Goal: Task Accomplishment & Management: Manage account settings

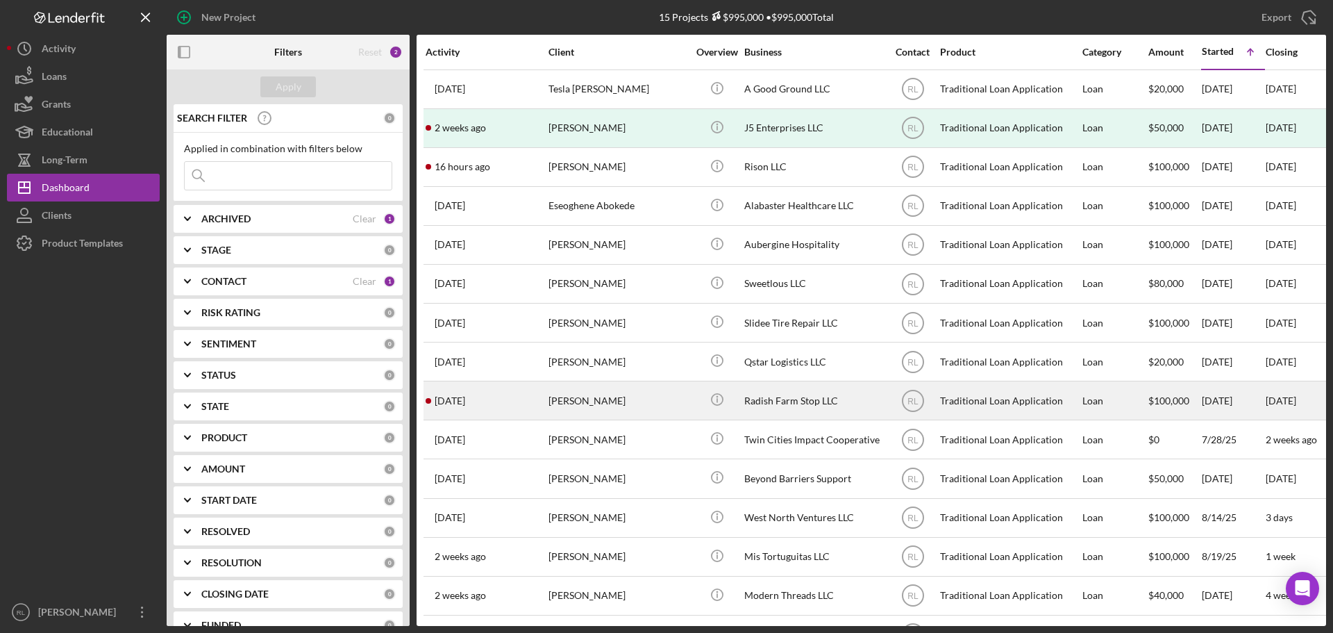
click at [646, 408] on div "Lily Gross" at bounding box center [618, 400] width 139 height 37
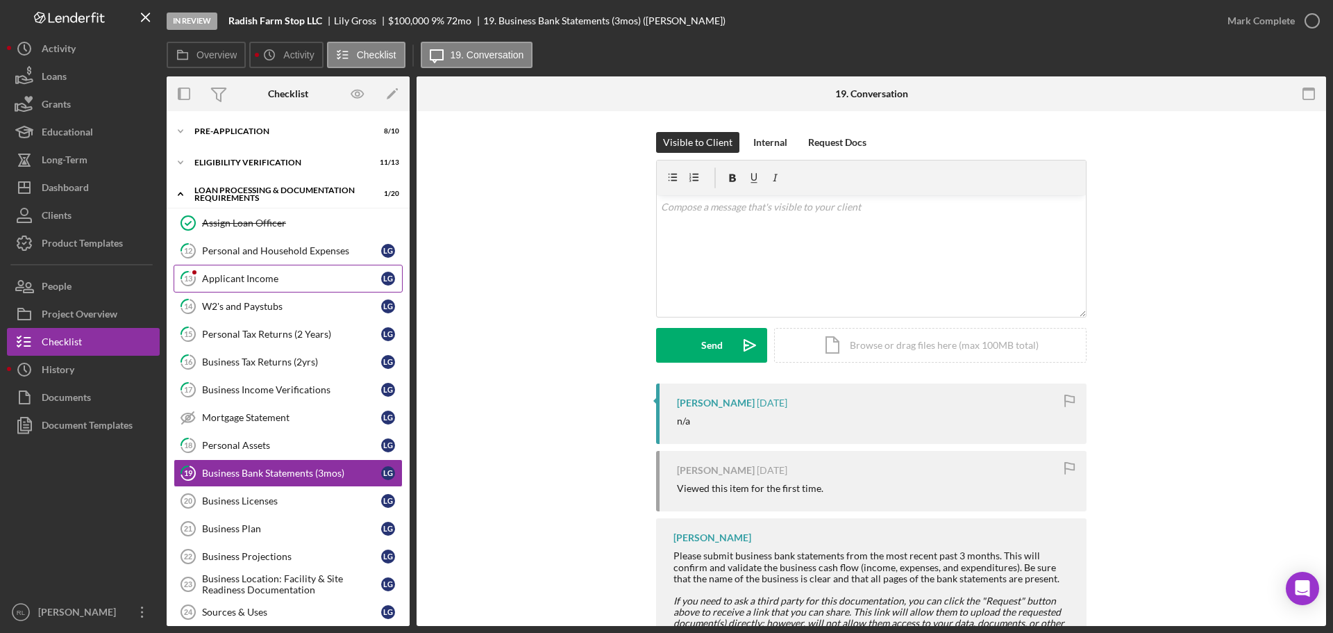
click at [263, 271] on link "13 Applicant Income L G" at bounding box center [288, 279] width 229 height 28
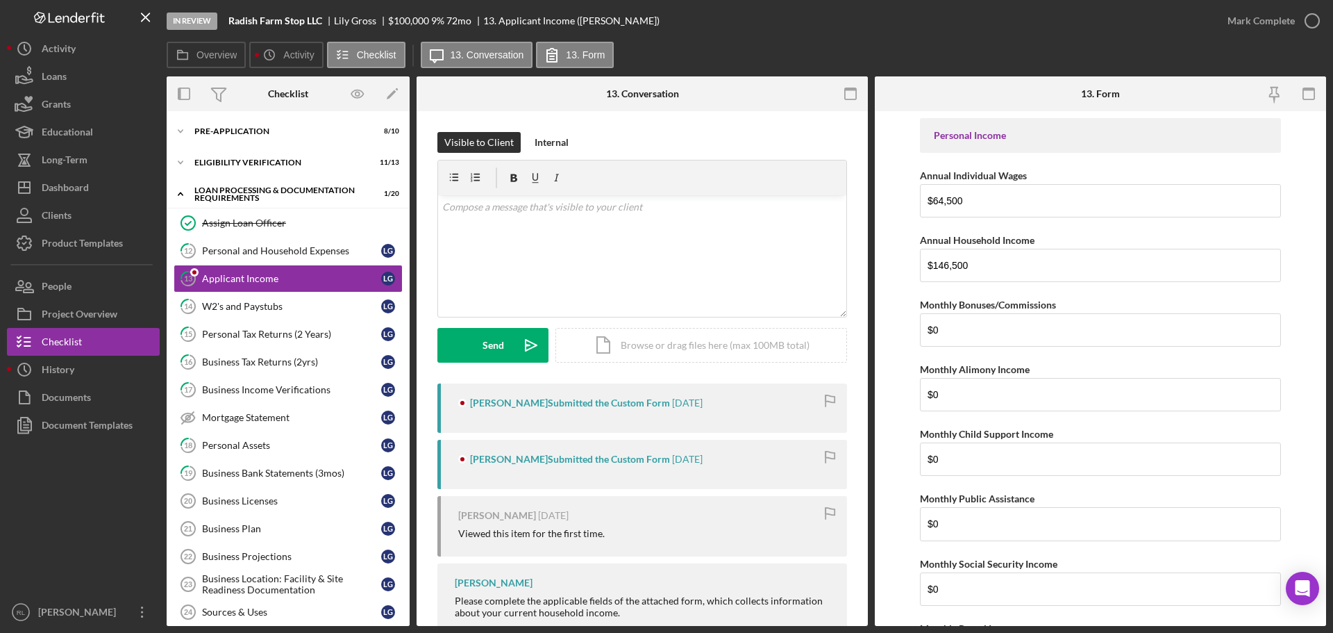
click at [749, 422] on div "Lily Gross Submitted the Custom Form 1 day ago" at bounding box center [642, 407] width 410 height 49
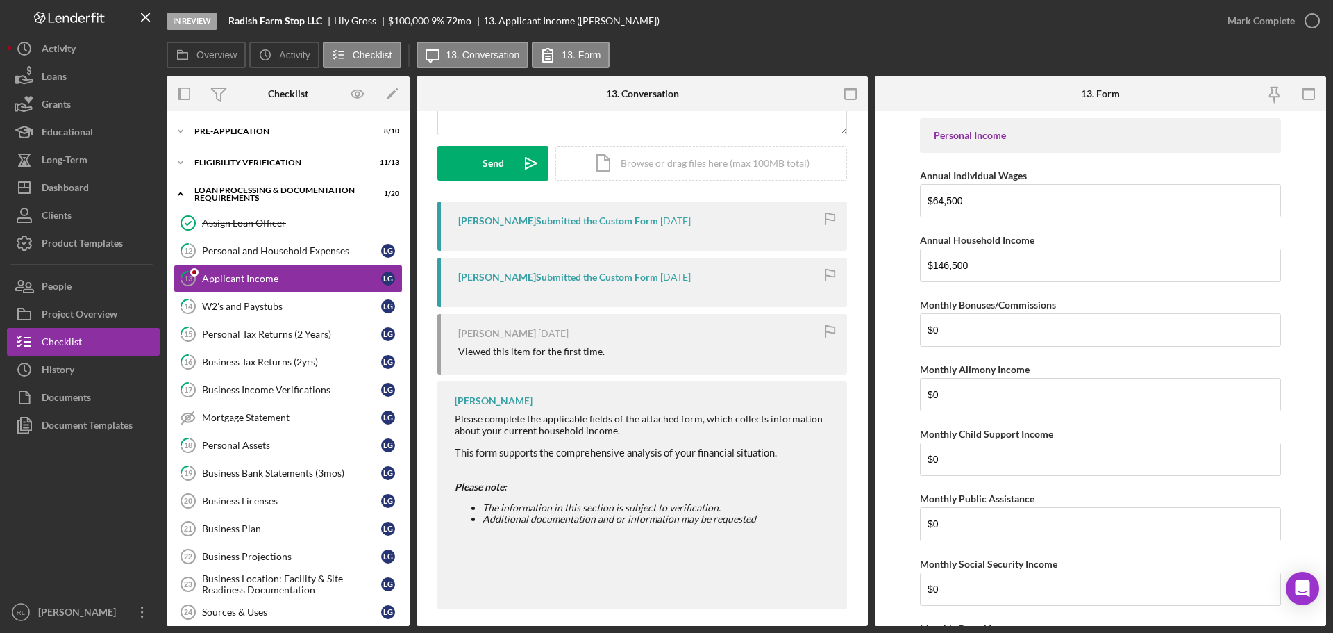
scroll to position [193, 0]
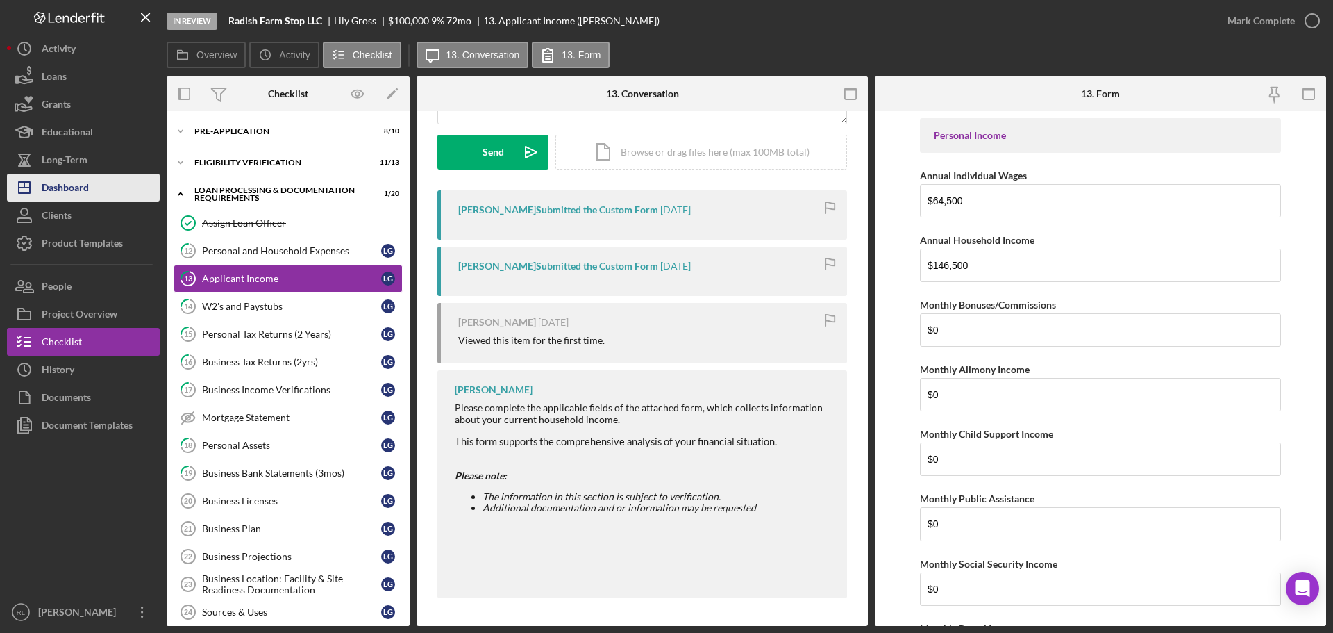
click at [70, 189] on div "Dashboard" at bounding box center [65, 189] width 47 height 31
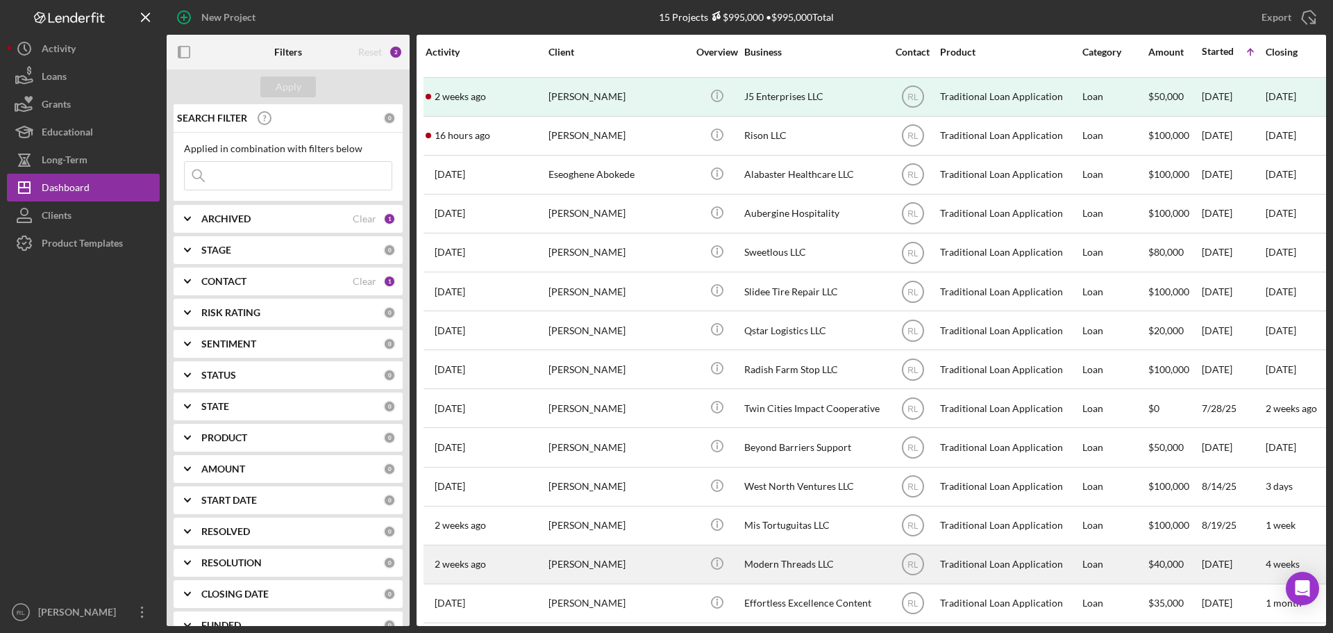
scroll to position [46, 0]
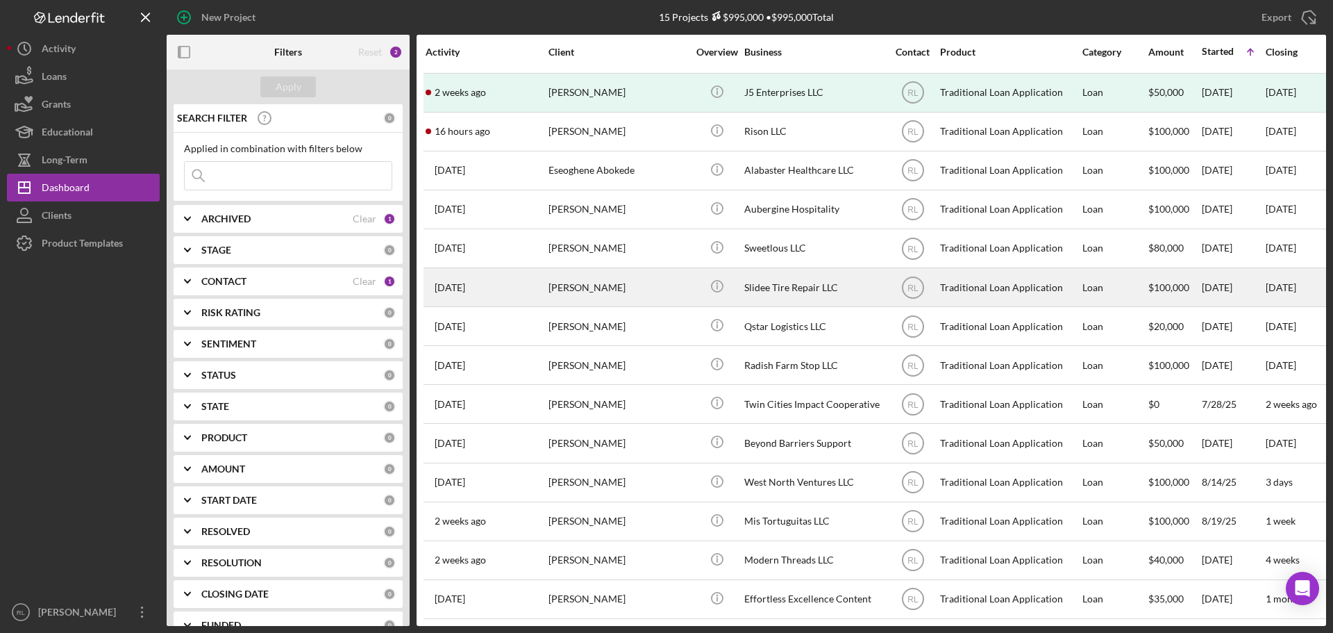
click at [783, 278] on div "Slidee Tire Repair LLC" at bounding box center [813, 287] width 139 height 37
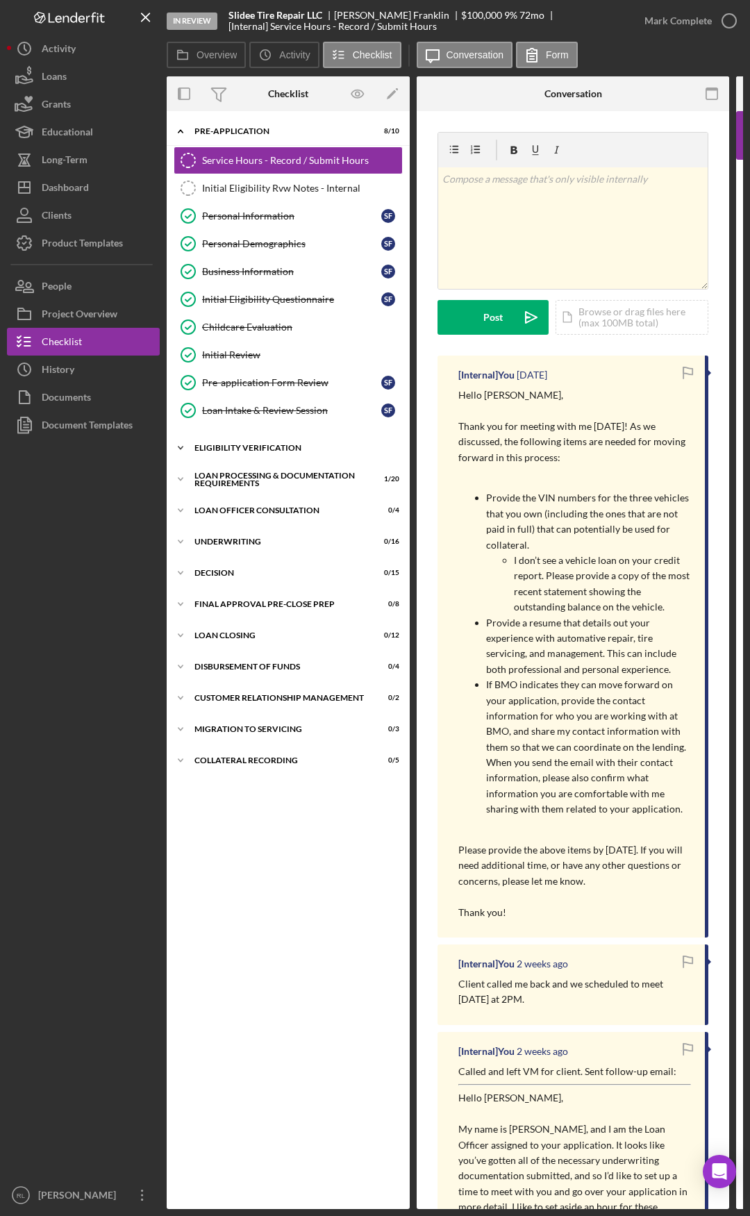
click at [262, 450] on div "Eligibility Verification" at bounding box center [293, 448] width 198 height 8
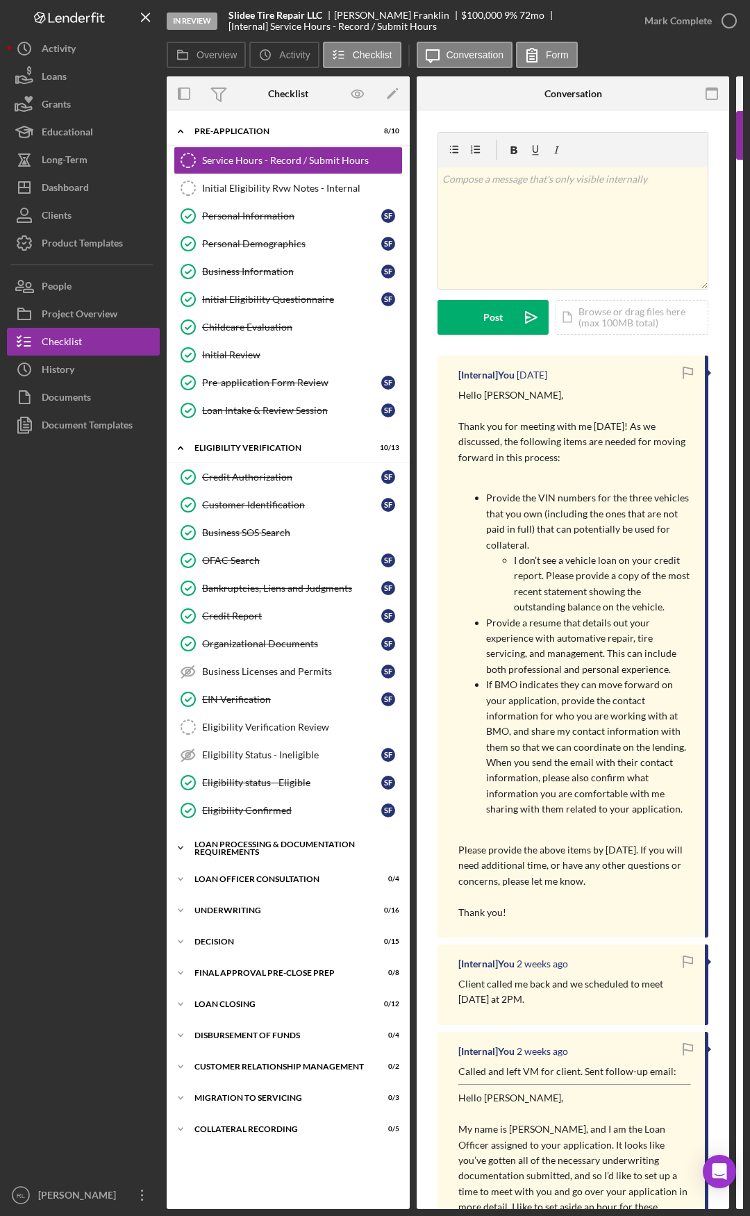
click at [250, 632] on div "Loan Processing & Documentation Requirements" at bounding box center [293, 848] width 198 height 16
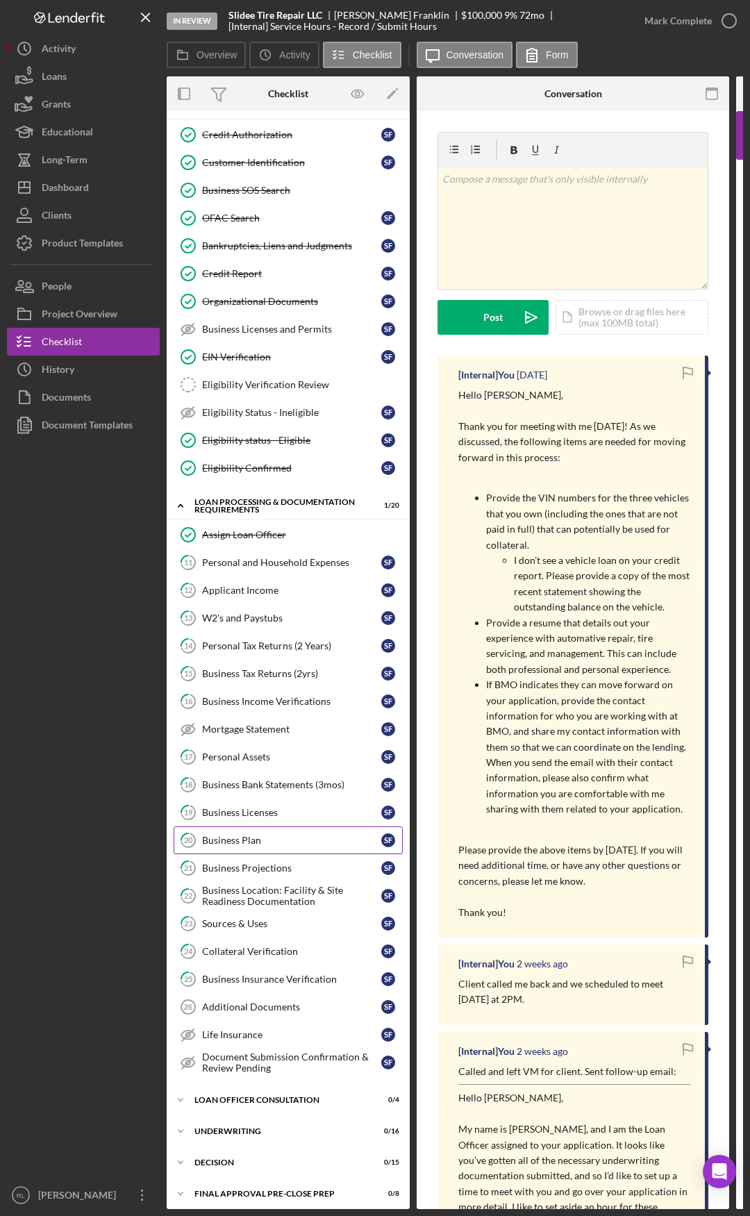
scroll to position [347, 0]
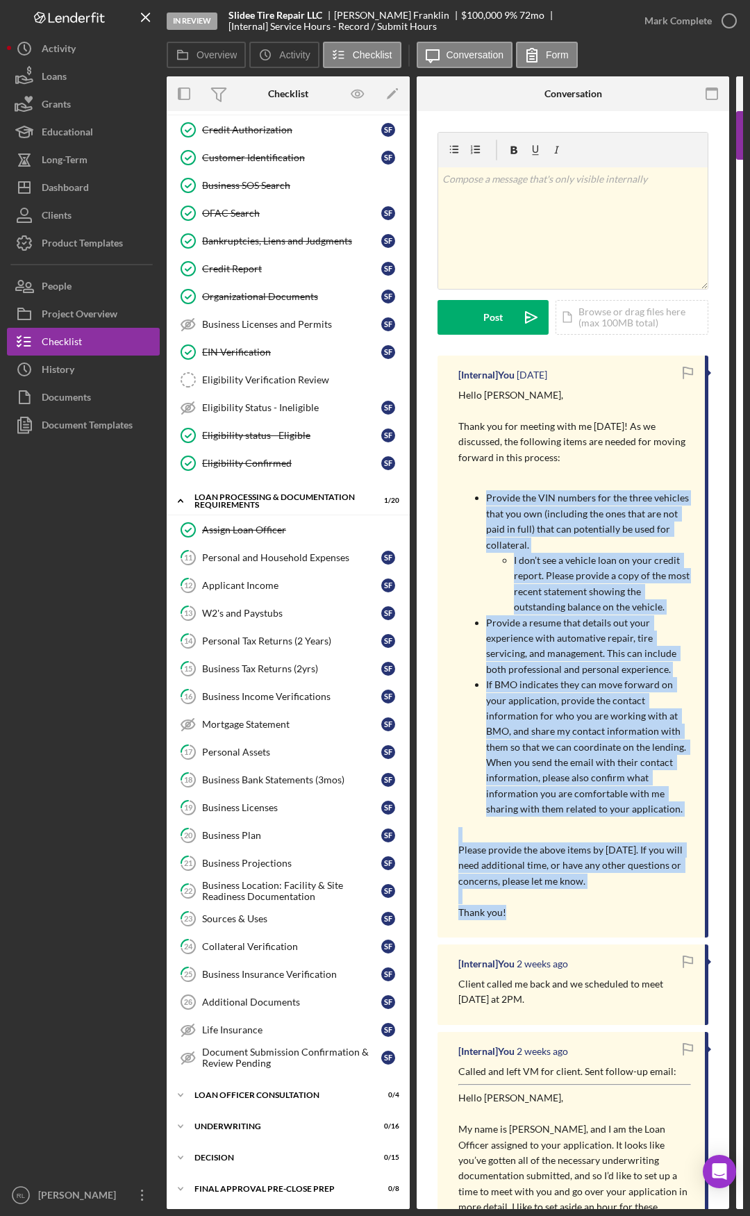
drag, startPoint x: 577, startPoint y: 485, endPoint x: 621, endPoint y: 925, distance: 442.4
click at [621, 632] on div "[Internal] You 1 week ago Hello Shakia, Thank you for meeting with me today! As…" at bounding box center [572, 646] width 271 height 582
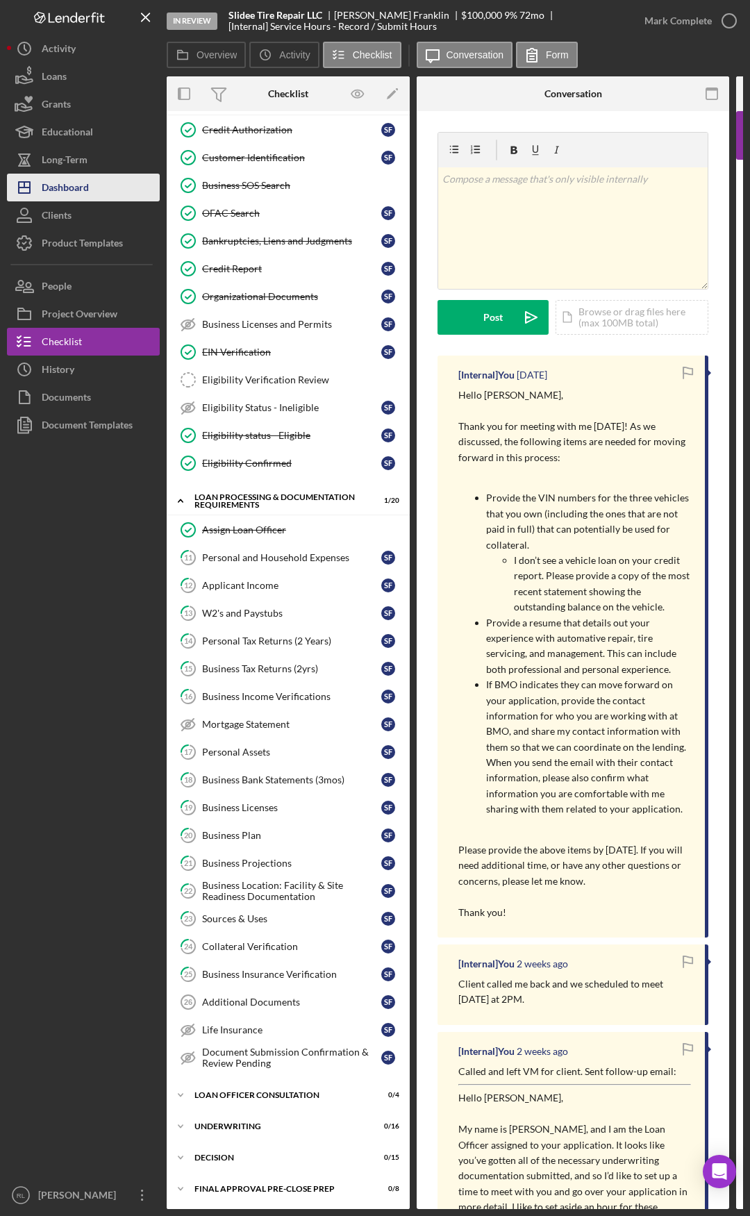
click at [41, 192] on icon "Icon/Dashboard" at bounding box center [24, 187] width 35 height 35
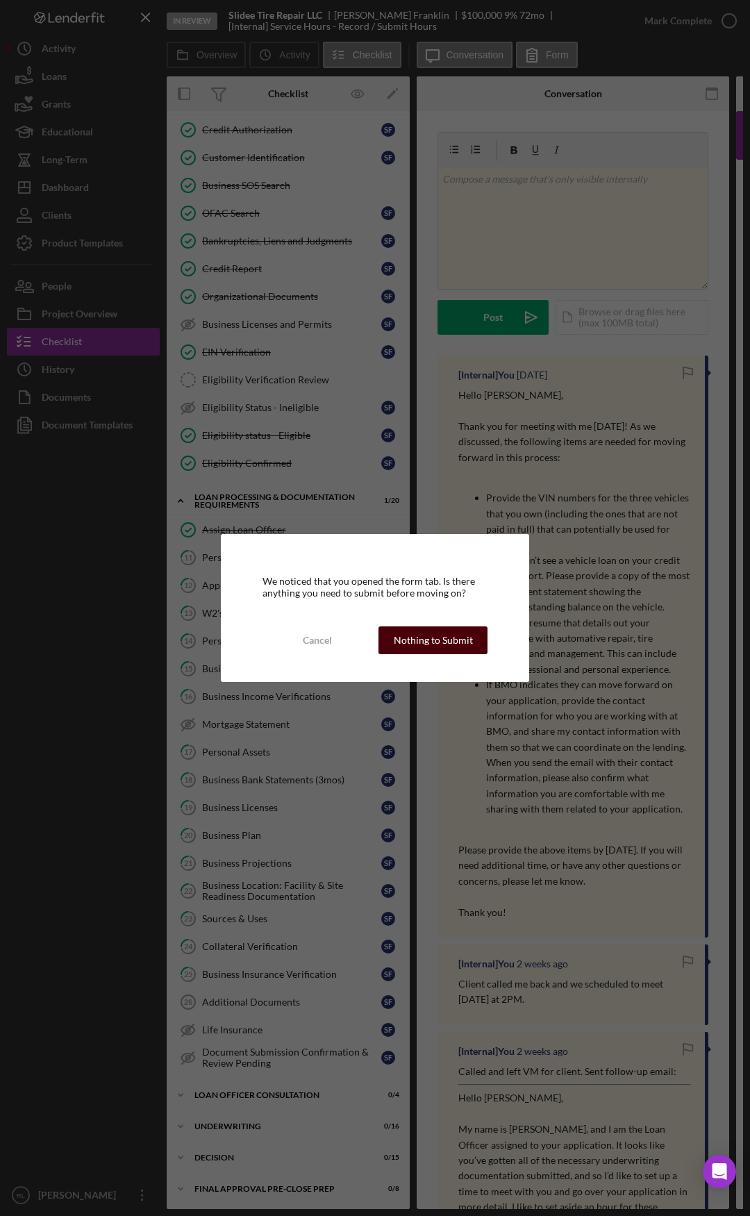
click at [416, 632] on div "Nothing to Submit" at bounding box center [433, 640] width 79 height 28
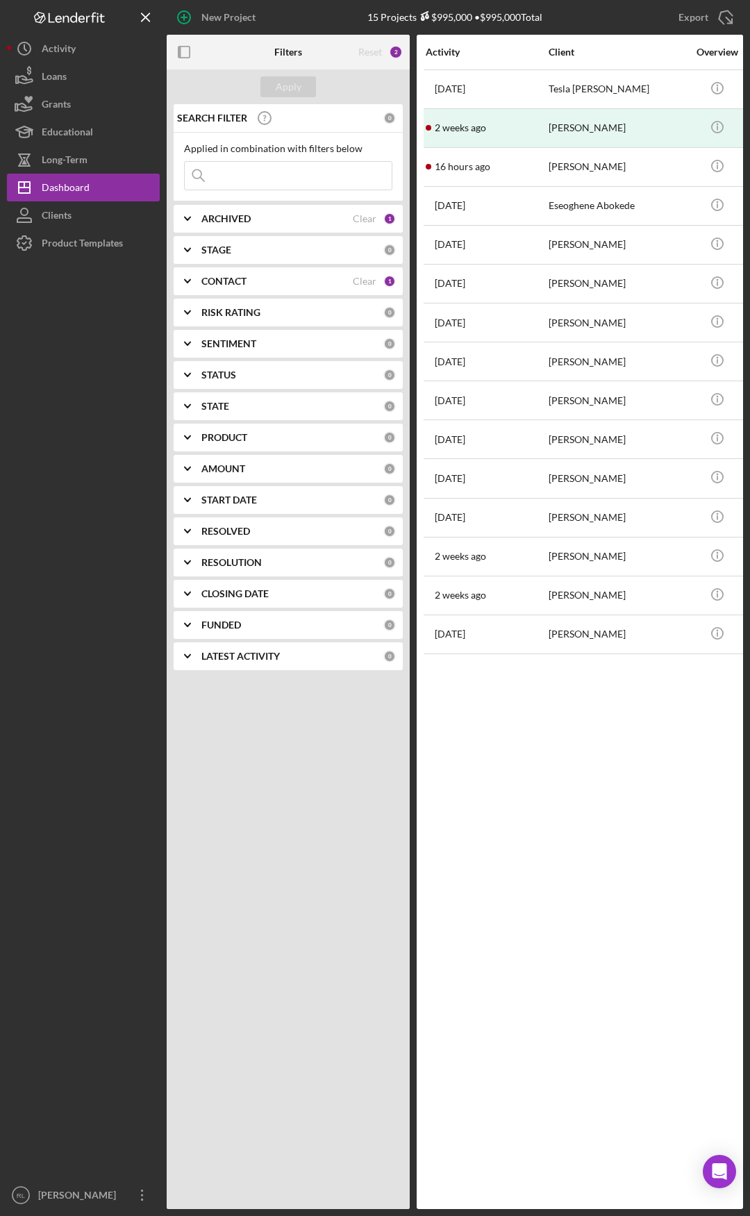
click at [532, 632] on div "Activity Client Overview Business Contact Product Category Amount Started Icon/…" at bounding box center [580, 622] width 326 height 1174
drag, startPoint x: 480, startPoint y: 779, endPoint x: 359, endPoint y: 758, distance: 122.6
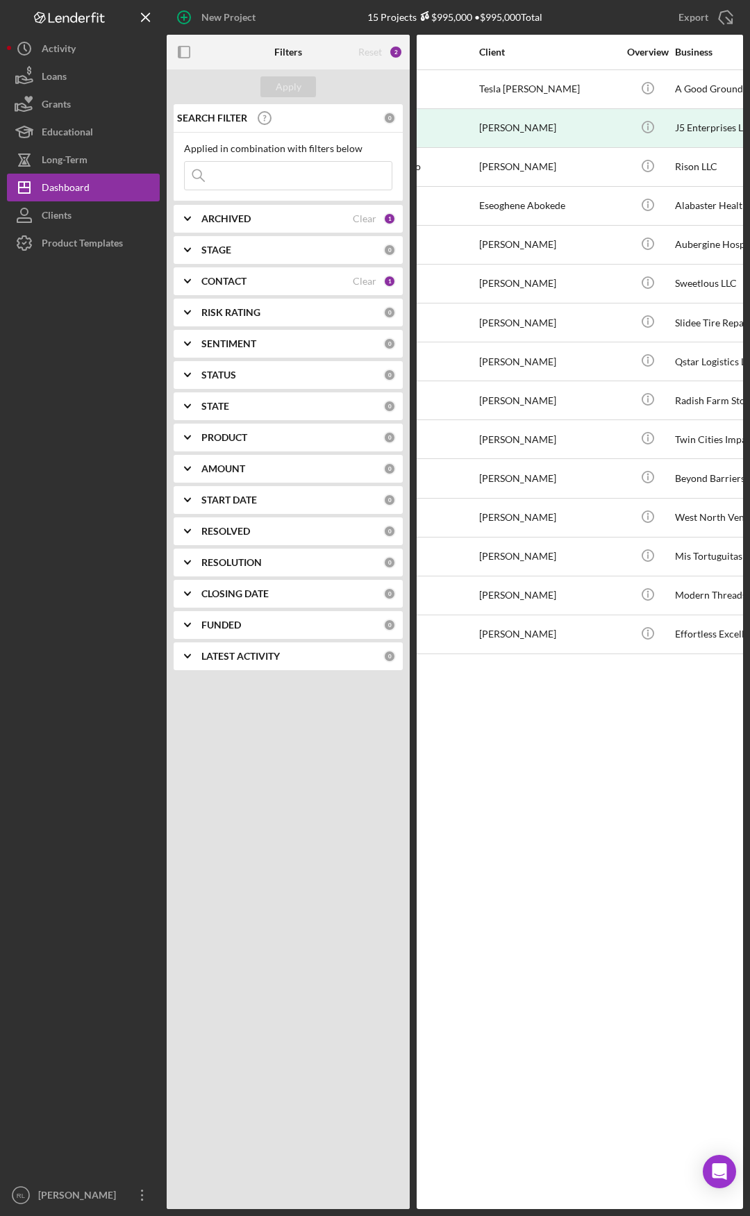
scroll to position [0, 215]
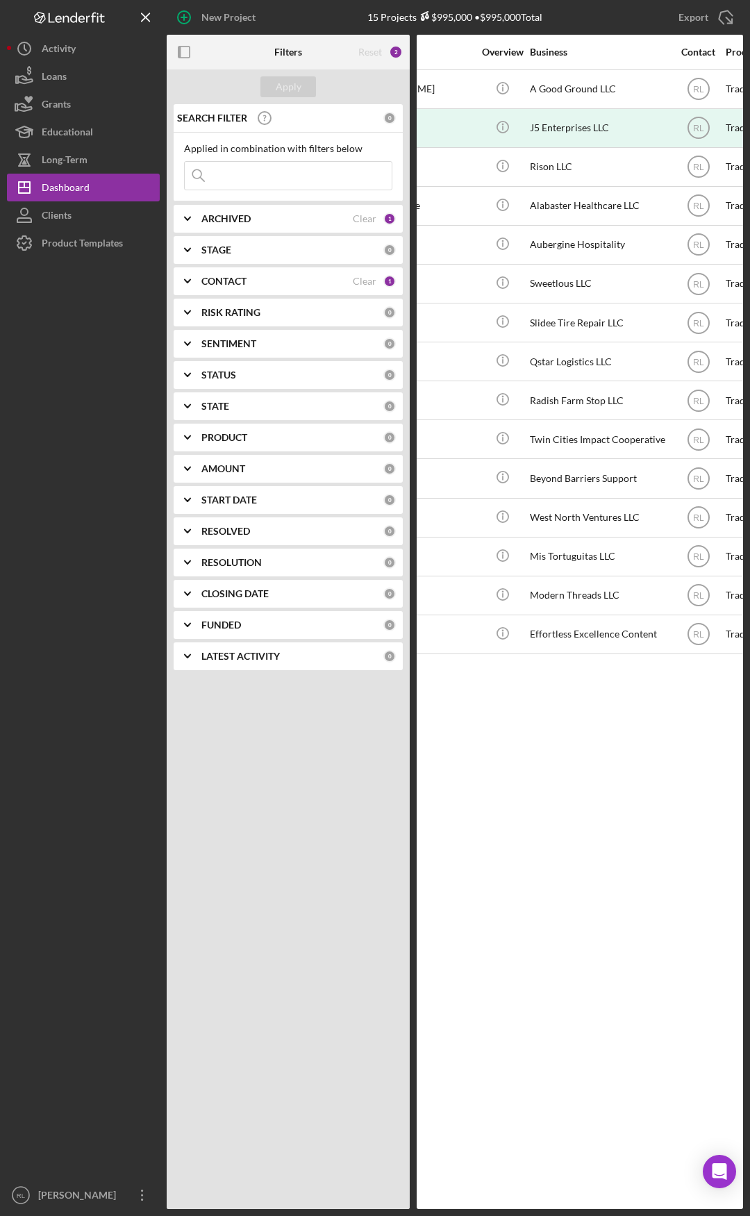
drag, startPoint x: 499, startPoint y: 733, endPoint x: 546, endPoint y: 733, distance: 47.9
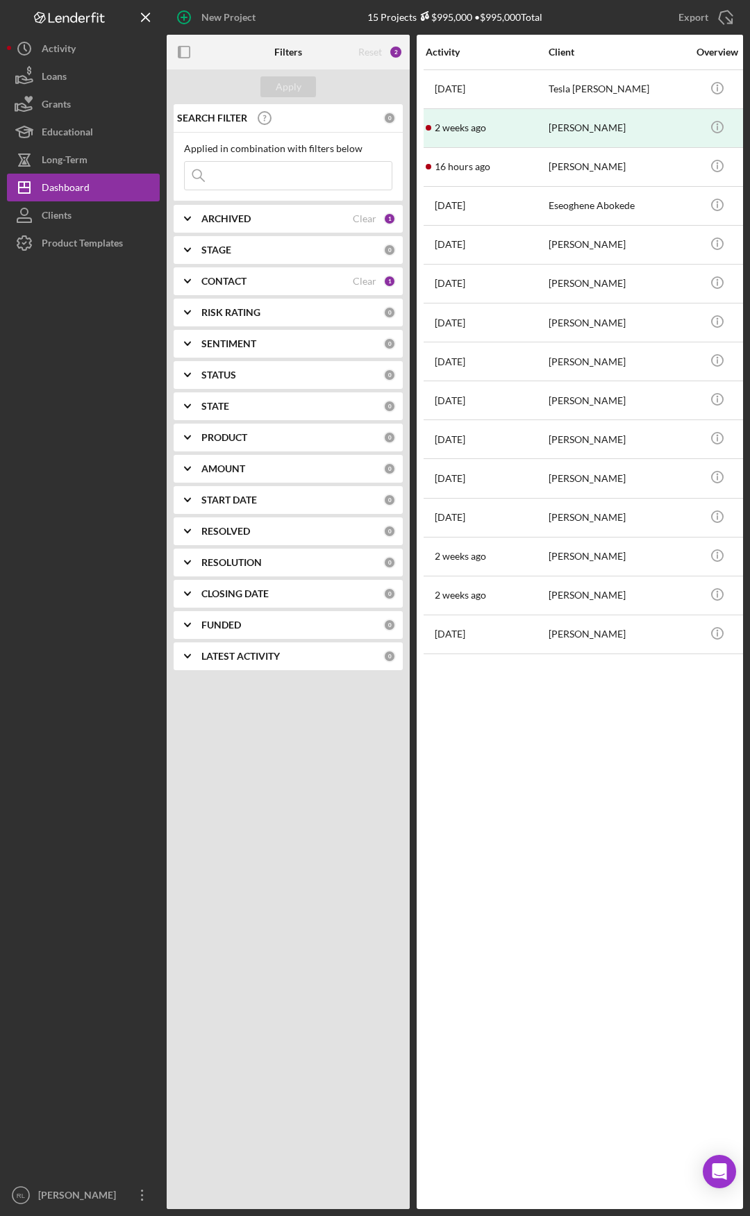
drag, startPoint x: 599, startPoint y: 728, endPoint x: 434, endPoint y: 719, distance: 165.5
click at [545, 591] on div "2 weeks ago Taylor Pawlak" at bounding box center [487, 595] width 122 height 37
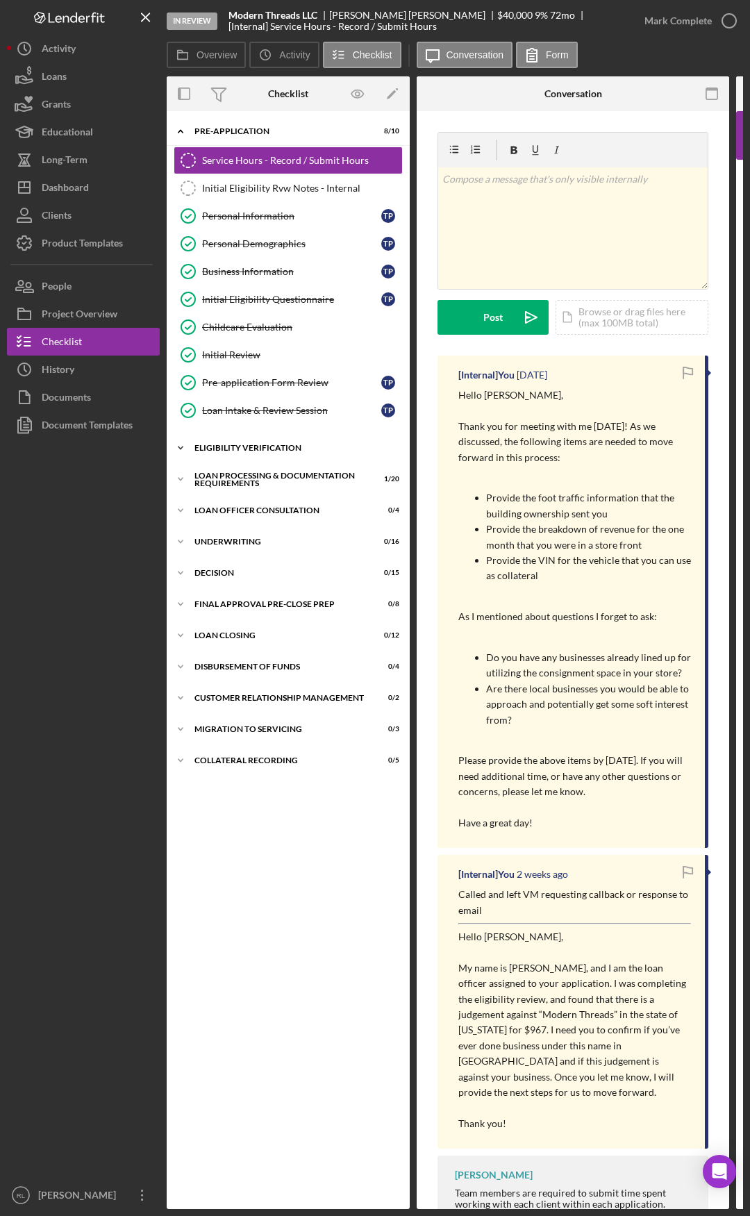
click at [244, 445] on div "Eligibility Verification" at bounding box center [293, 448] width 198 height 8
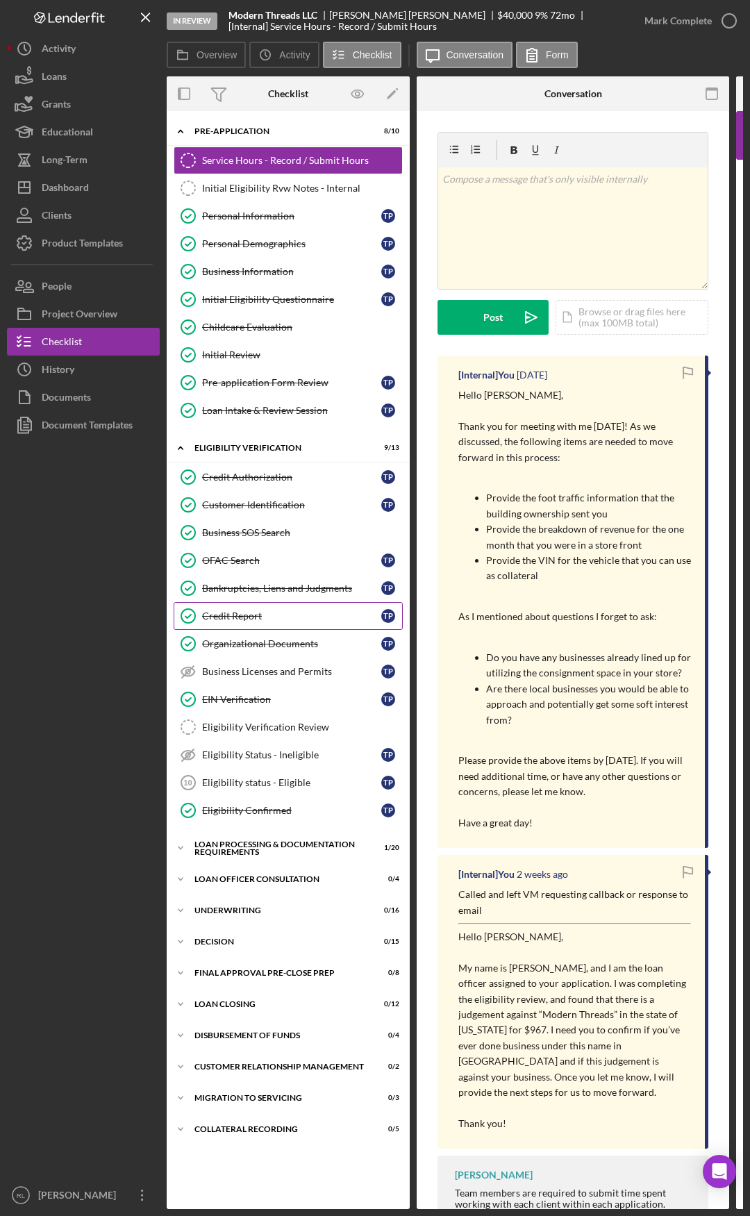
click at [238, 614] on div "Credit Report" at bounding box center [291, 615] width 179 height 11
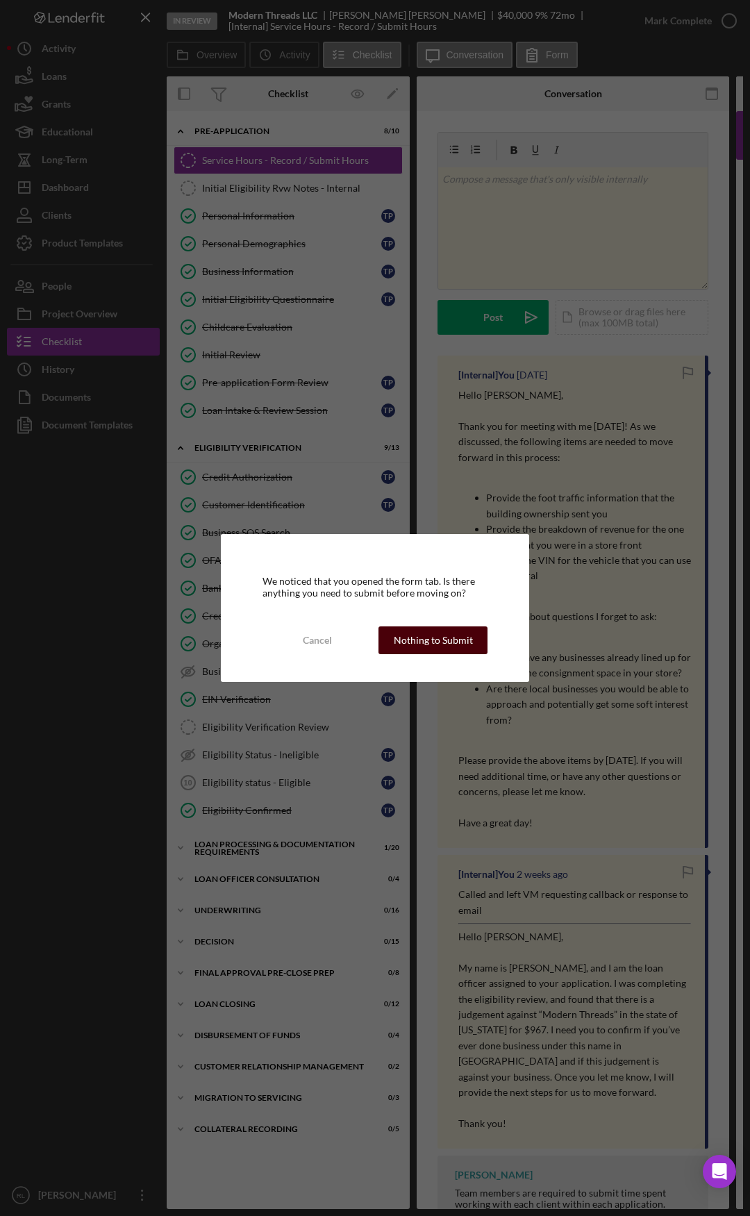
click at [422, 632] on div "Nothing to Submit" at bounding box center [433, 640] width 79 height 28
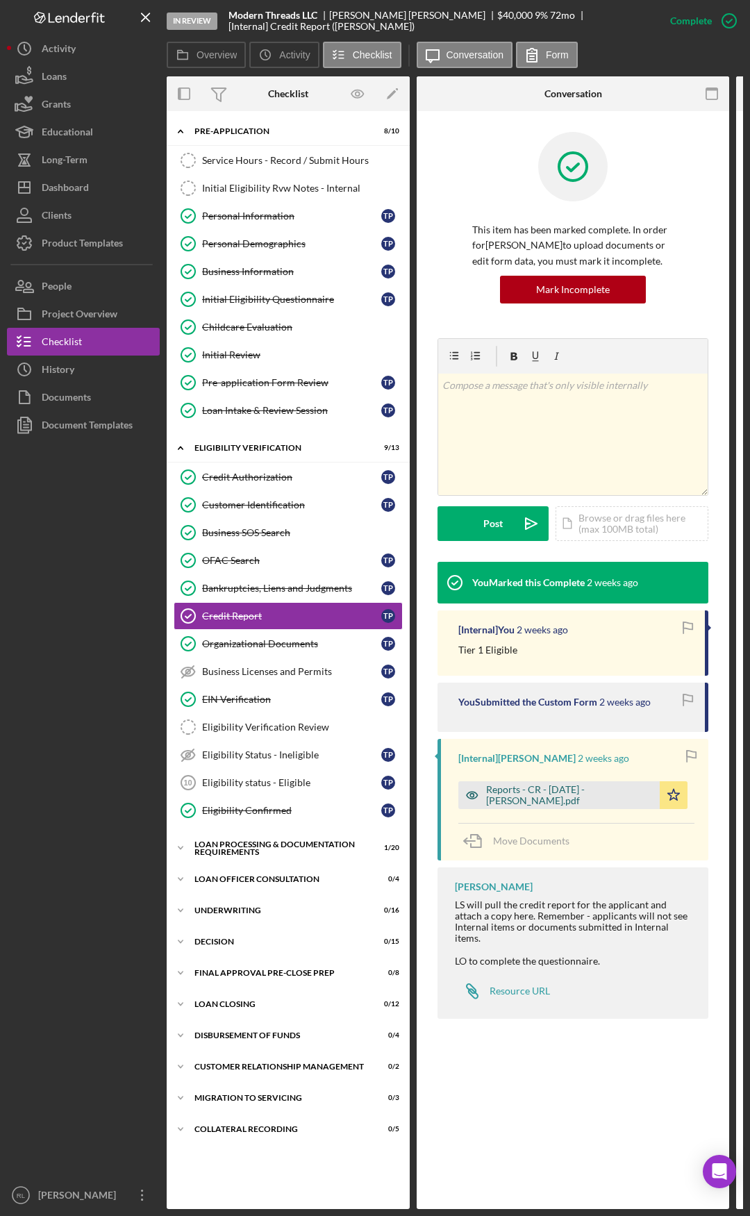
click at [529, 632] on div "Reports - CR - 9.9.25 - T. Pawlak.pdf" at bounding box center [558, 795] width 201 height 28
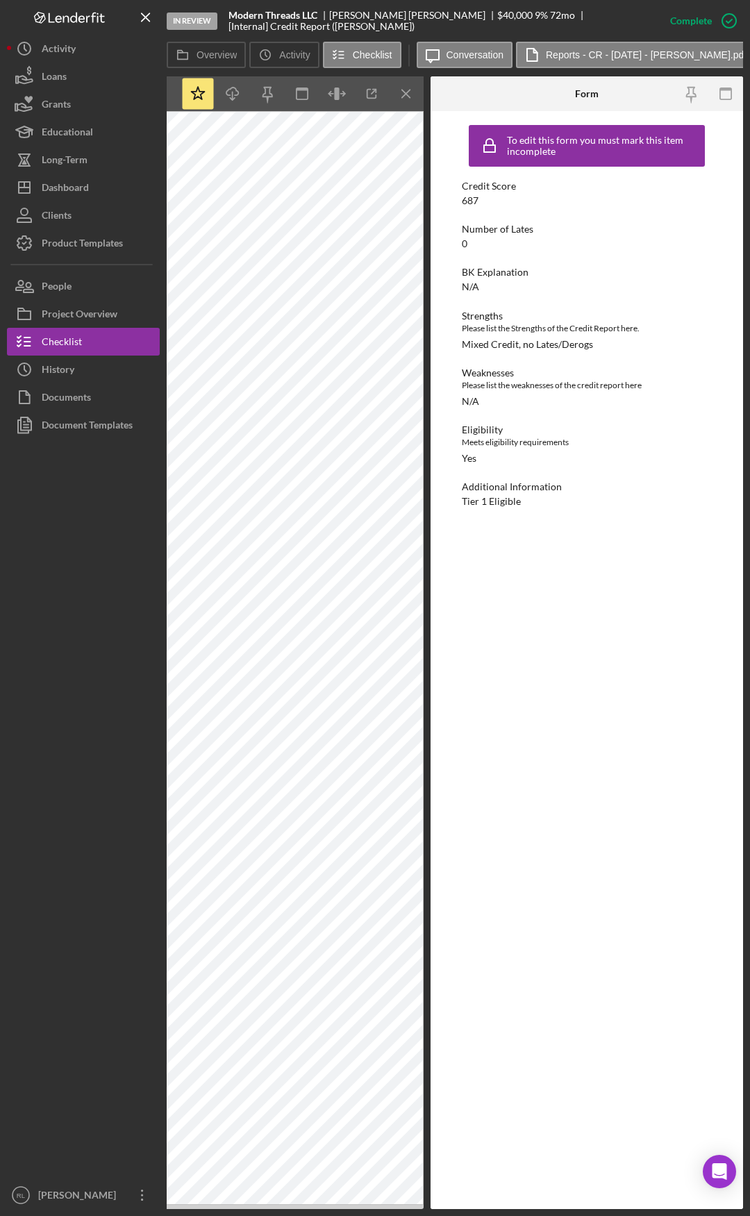
drag, startPoint x: 477, startPoint y: 856, endPoint x: 628, endPoint y: 858, distance: 150.7
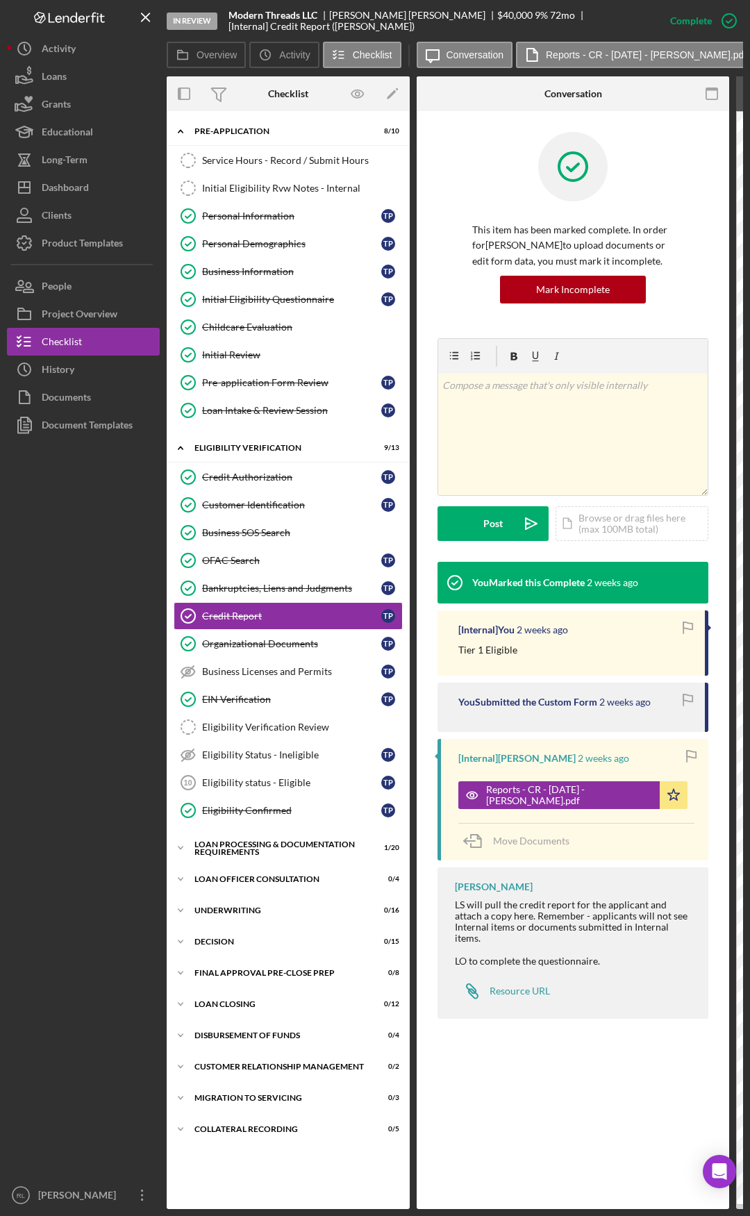
drag, startPoint x: 220, startPoint y: 1071, endPoint x: 89, endPoint y: 1062, distance: 131.6
click at [265, 632] on div "Loan Processing & Documentation Requirements" at bounding box center [293, 848] width 198 height 16
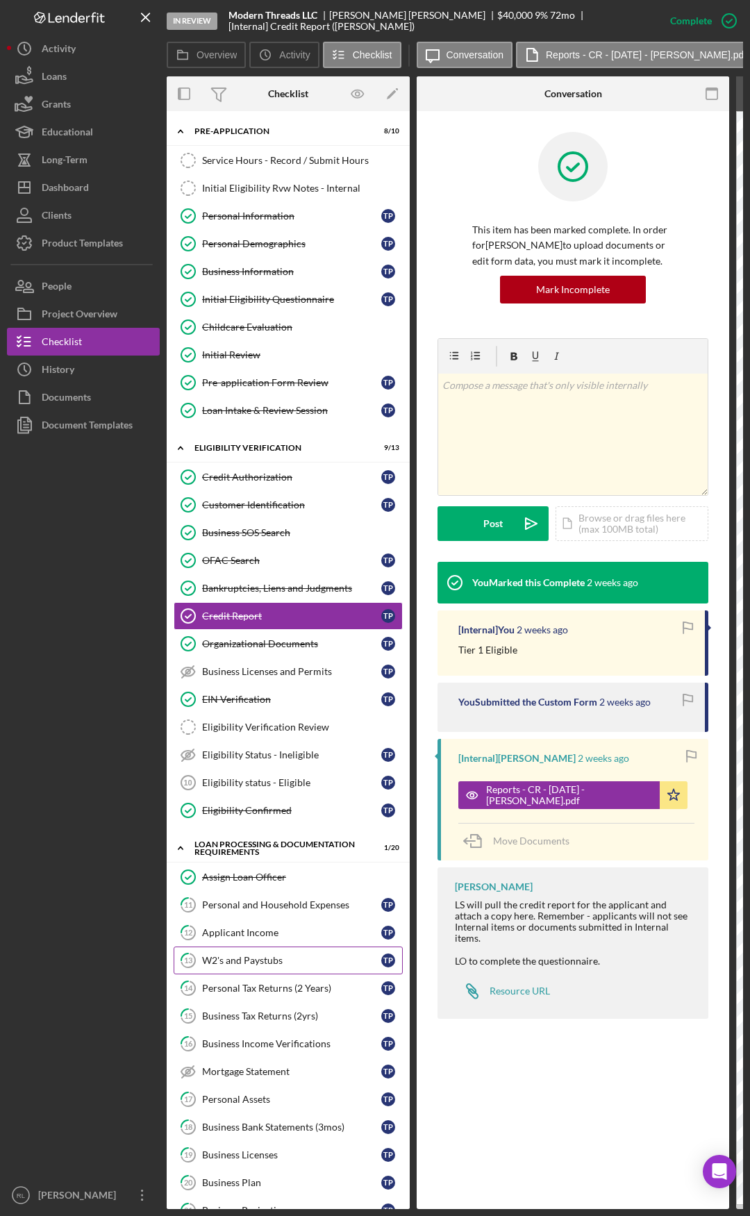
click at [245, 632] on div "W2's and Paystubs" at bounding box center [291, 960] width 179 height 11
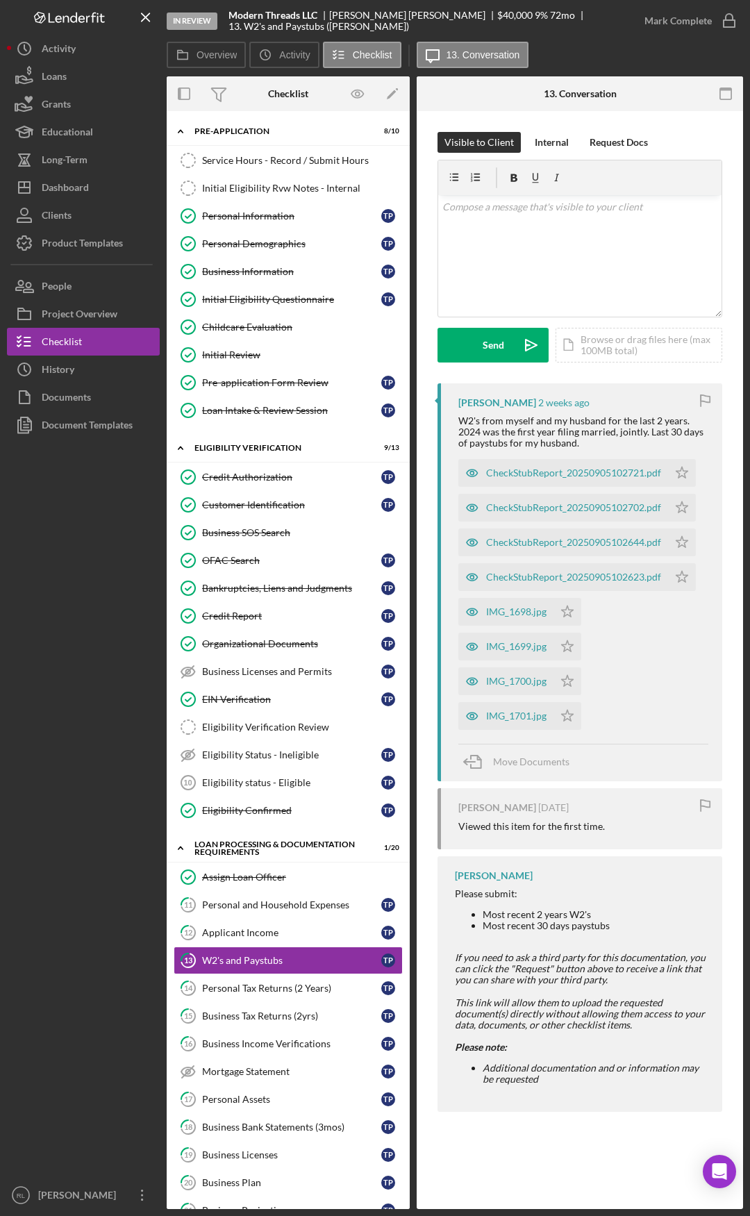
drag, startPoint x: 492, startPoint y: 428, endPoint x: 585, endPoint y: 426, distance: 93.1
drag, startPoint x: 558, startPoint y: 424, endPoint x: 619, endPoint y: 424, distance: 61.1
drag, startPoint x: 555, startPoint y: 419, endPoint x: 630, endPoint y: 422, distance: 75.0
drag, startPoint x: 576, startPoint y: 421, endPoint x: 649, endPoint y: 424, distance: 72.2
drag, startPoint x: 593, startPoint y: 424, endPoint x: 663, endPoint y: 428, distance: 70.3
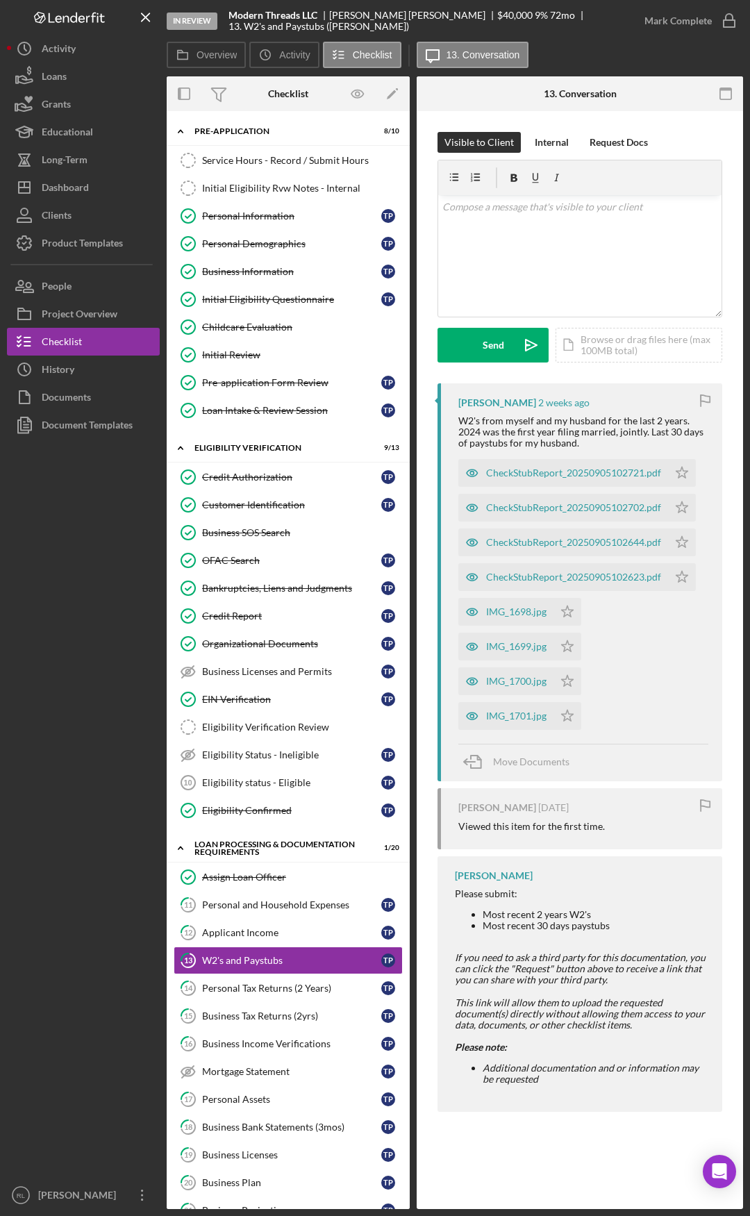
drag, startPoint x: 603, startPoint y: 426, endPoint x: 649, endPoint y: 426, distance: 45.1
drag, startPoint x: 613, startPoint y: 423, endPoint x: 684, endPoint y: 426, distance: 70.9
drag, startPoint x: 623, startPoint y: 424, endPoint x: 680, endPoint y: 426, distance: 57.0
drag, startPoint x: 605, startPoint y: 426, endPoint x: 646, endPoint y: 437, distance: 42.6
click at [274, 621] on div "Credit Report" at bounding box center [291, 615] width 179 height 11
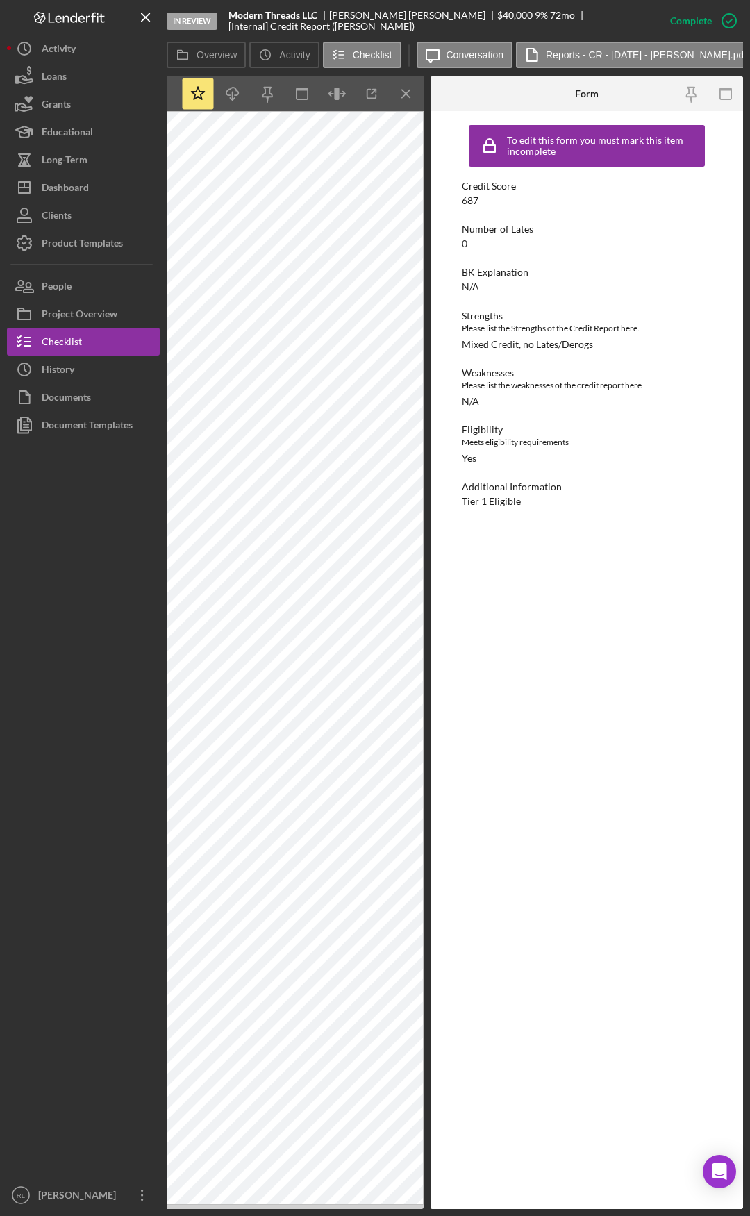
drag, startPoint x: 496, startPoint y: 895, endPoint x: 594, endPoint y: 889, distance: 97.4
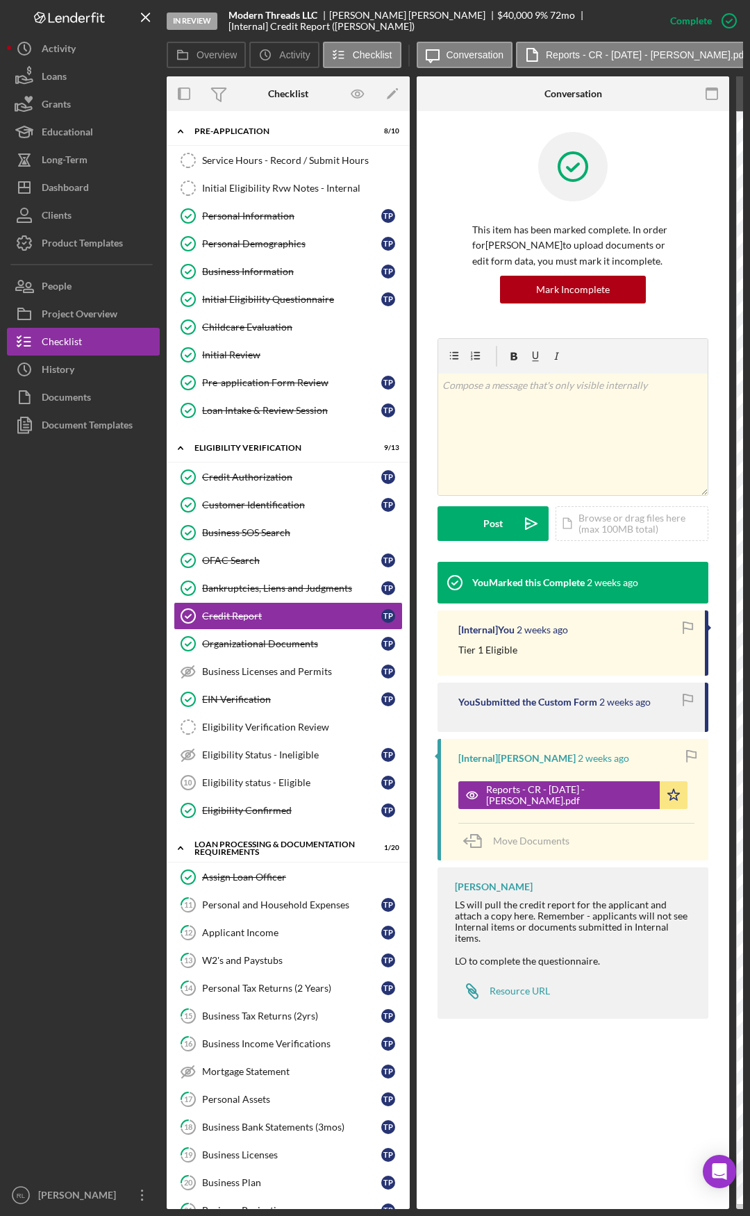
drag, startPoint x: 210, startPoint y: 1048, endPoint x: 73, endPoint y: 1047, distance: 136.8
click at [587, 632] on div "Credit Report Credit Report This item has been marked complete. In order for Ta…" at bounding box center [573, 660] width 312 height 1098
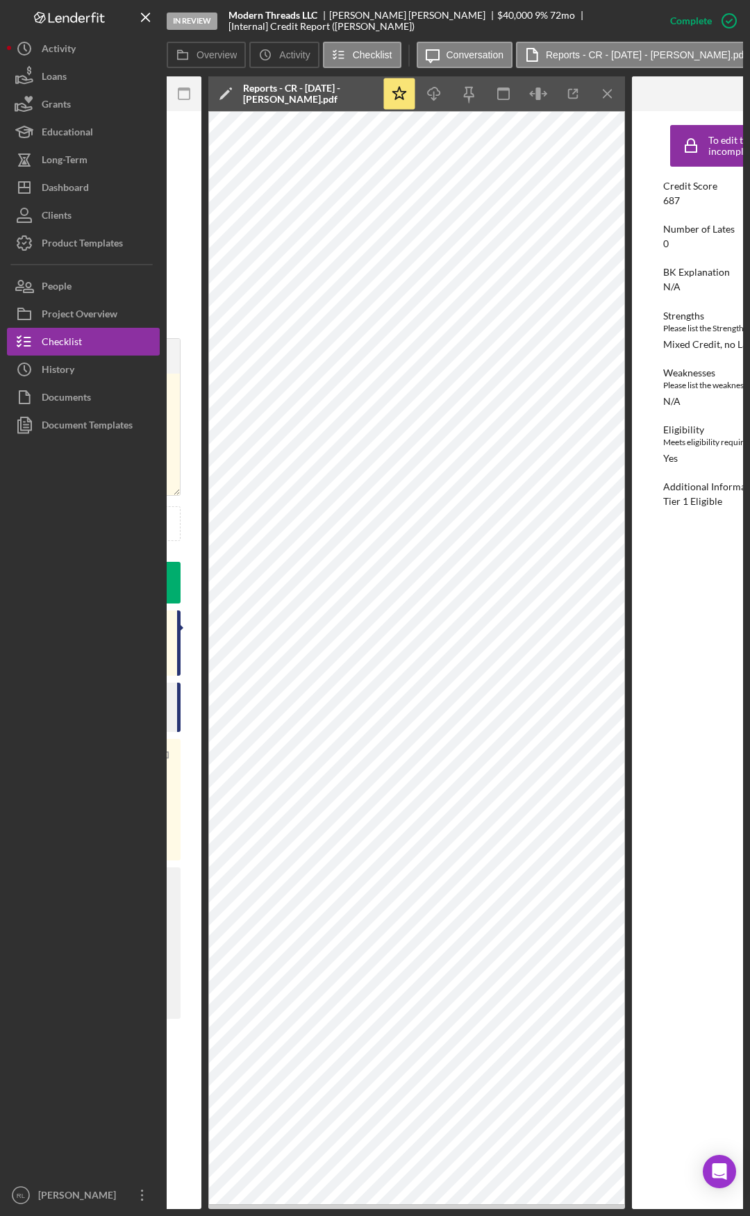
scroll to position [0, 519]
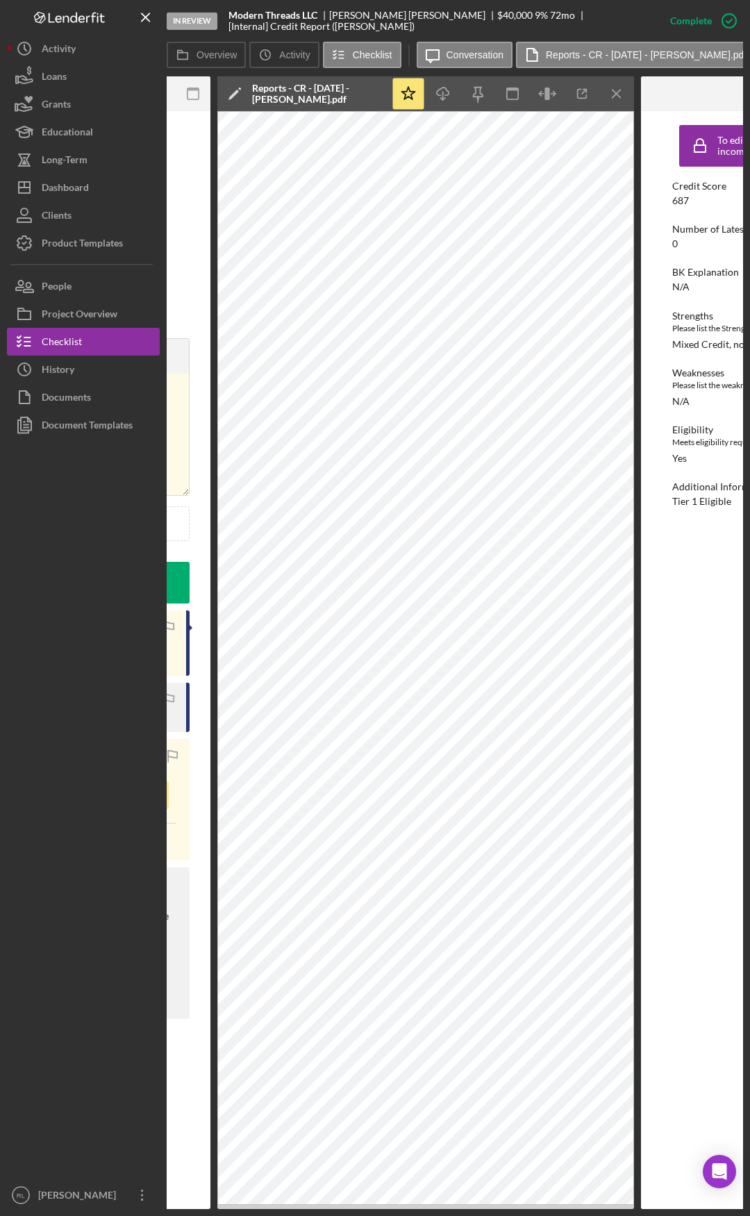
drag, startPoint x: 658, startPoint y: 832, endPoint x: 640, endPoint y: 830, distance: 17.5
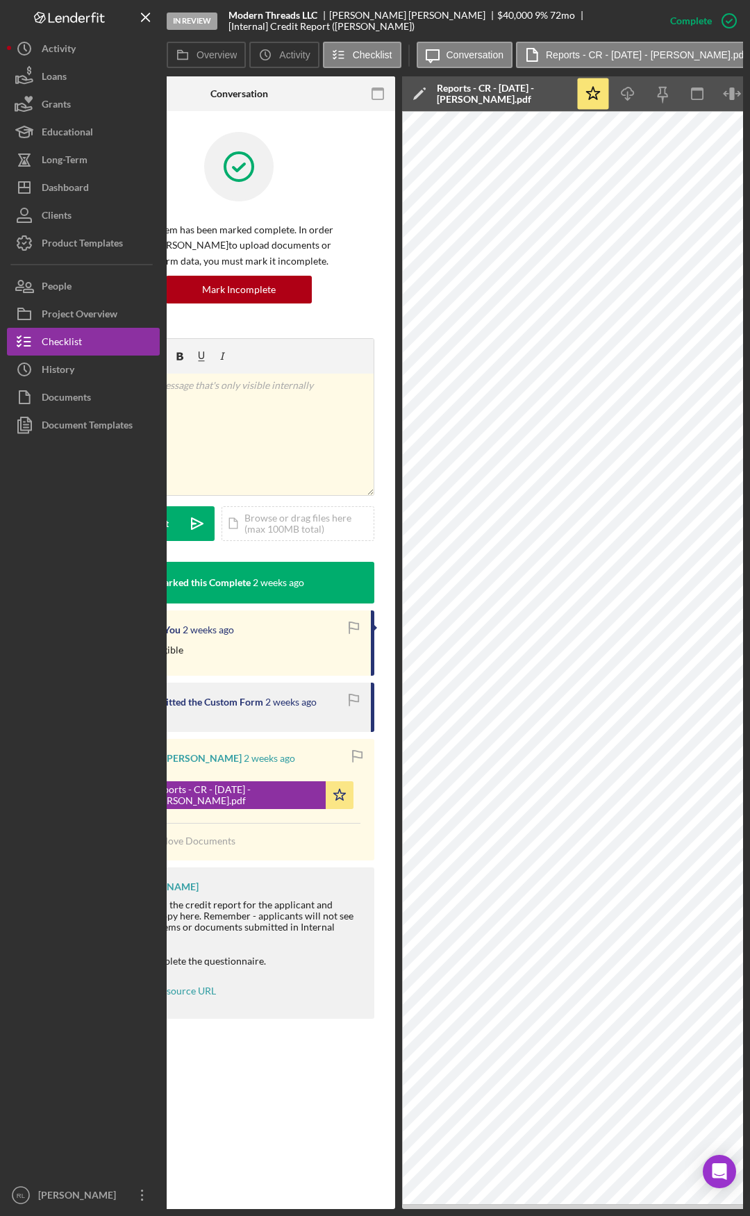
scroll to position [0, 0]
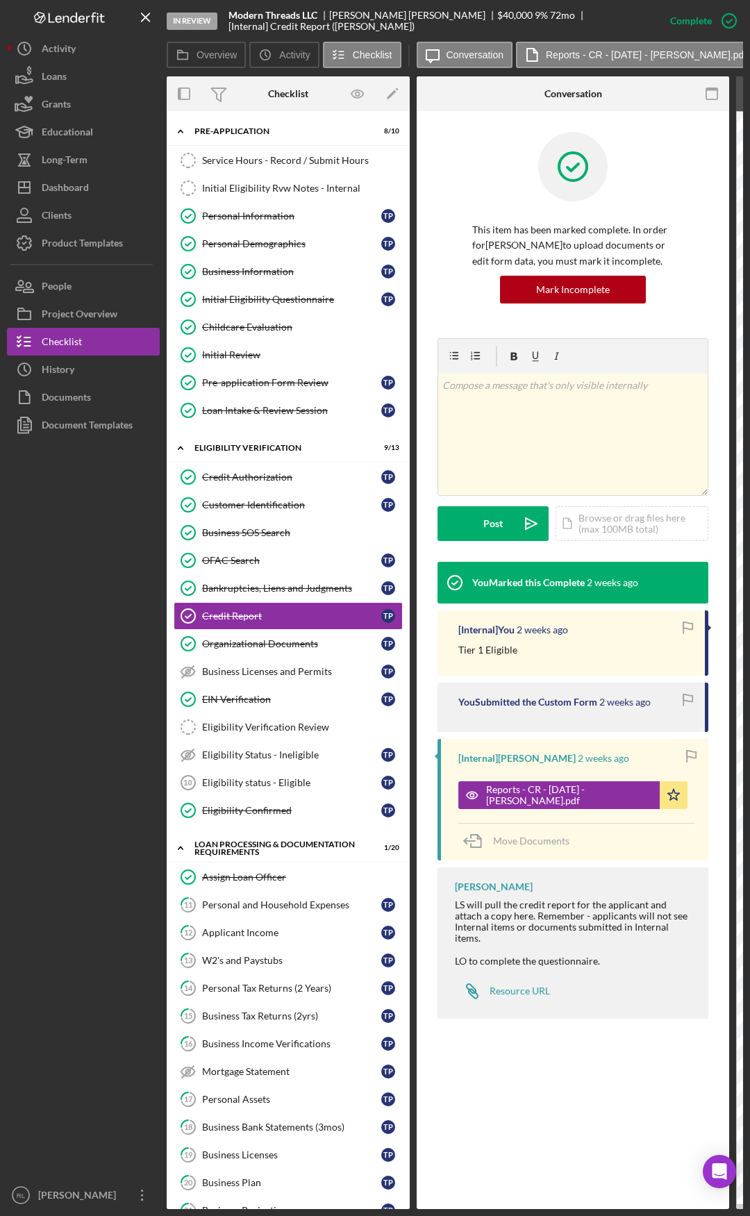
drag, startPoint x: 680, startPoint y: 786, endPoint x: 442, endPoint y: 766, distance: 239.0
click at [282, 632] on div "Personal and Household Expenses" at bounding box center [291, 904] width 179 height 11
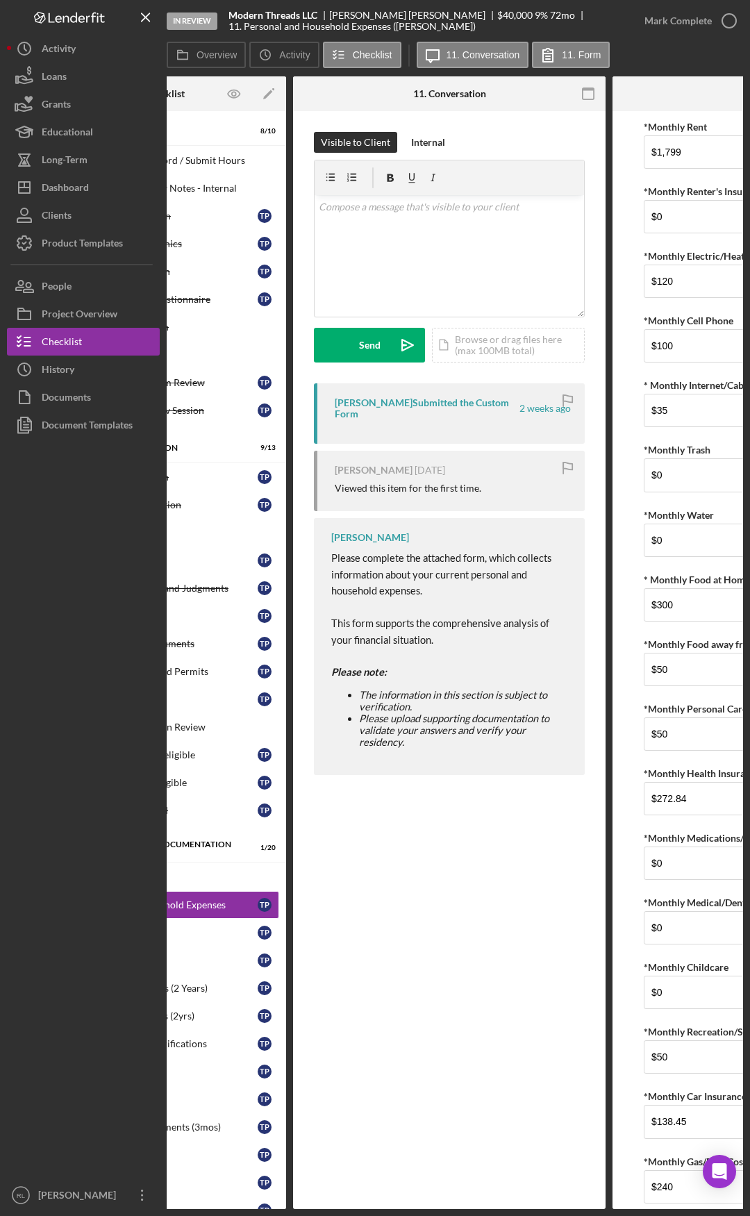
scroll to position [0, 306]
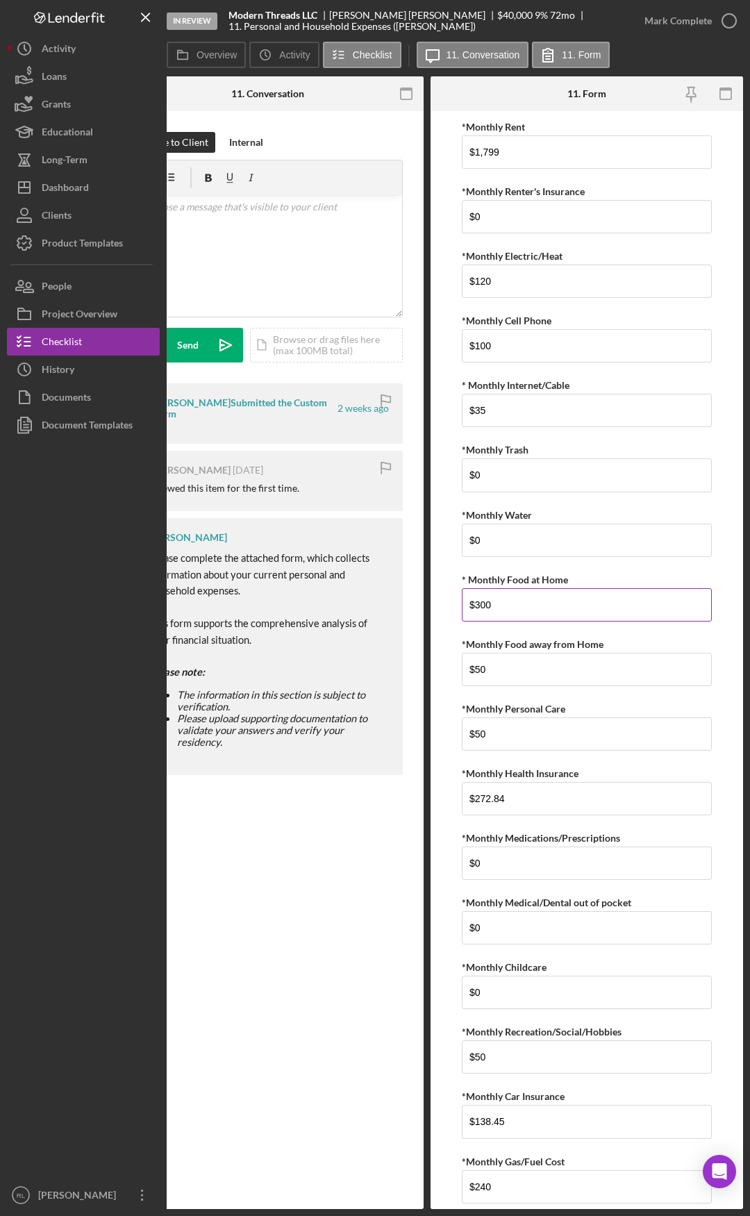
drag, startPoint x: 462, startPoint y: 599, endPoint x: 548, endPoint y: 591, distance: 85.7
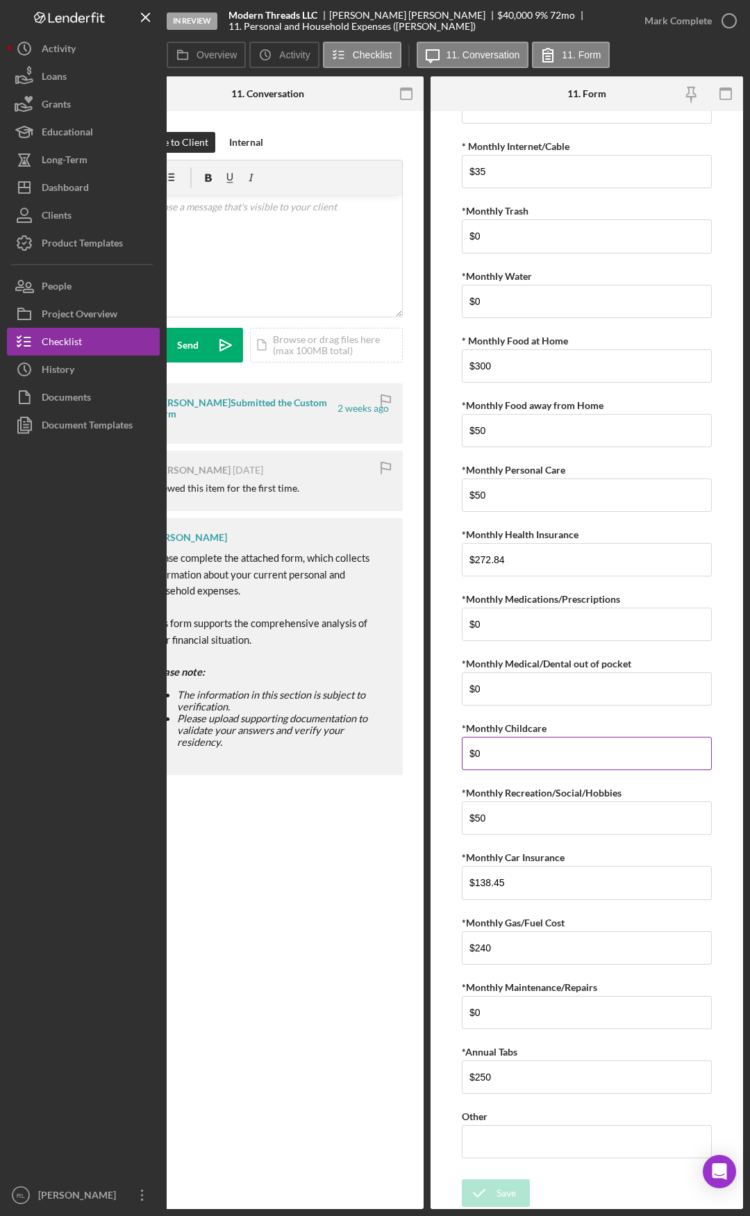
scroll to position [243, 0]
click at [233, 632] on div "11 Personal and Household Expenses Visible to Client Internal v Color teal Colo…" at bounding box center [267, 660] width 312 height 1098
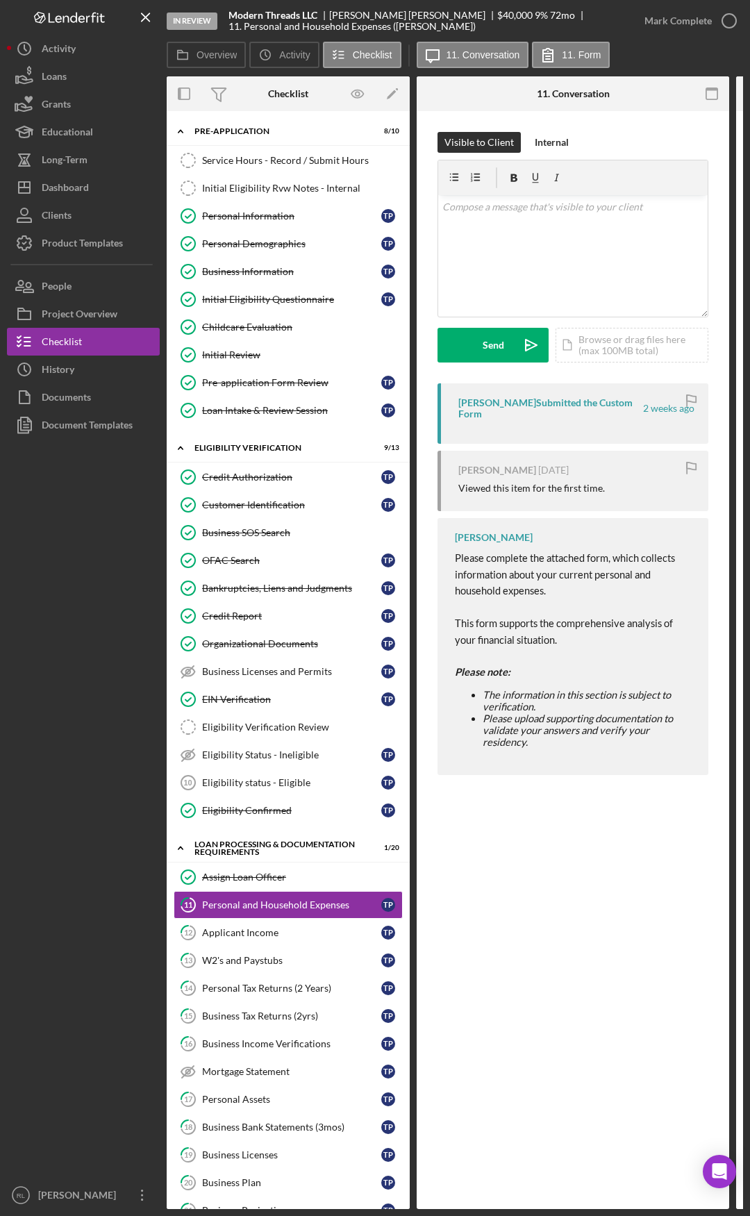
drag, startPoint x: 309, startPoint y: 864, endPoint x: 133, endPoint y: 843, distance: 177.7
click at [290, 632] on link "12 Applicant Income T P" at bounding box center [288, 933] width 229 height 28
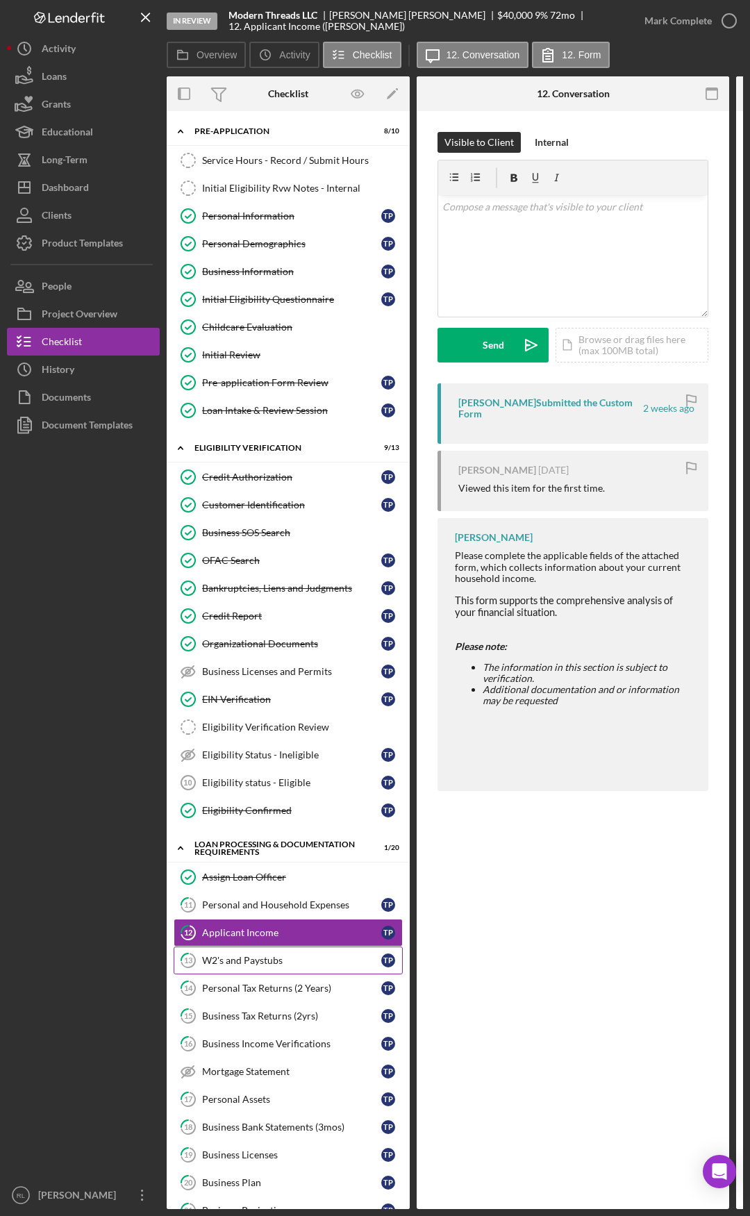
click at [300, 632] on link "13 W2's and Paystubs T P" at bounding box center [288, 960] width 229 height 28
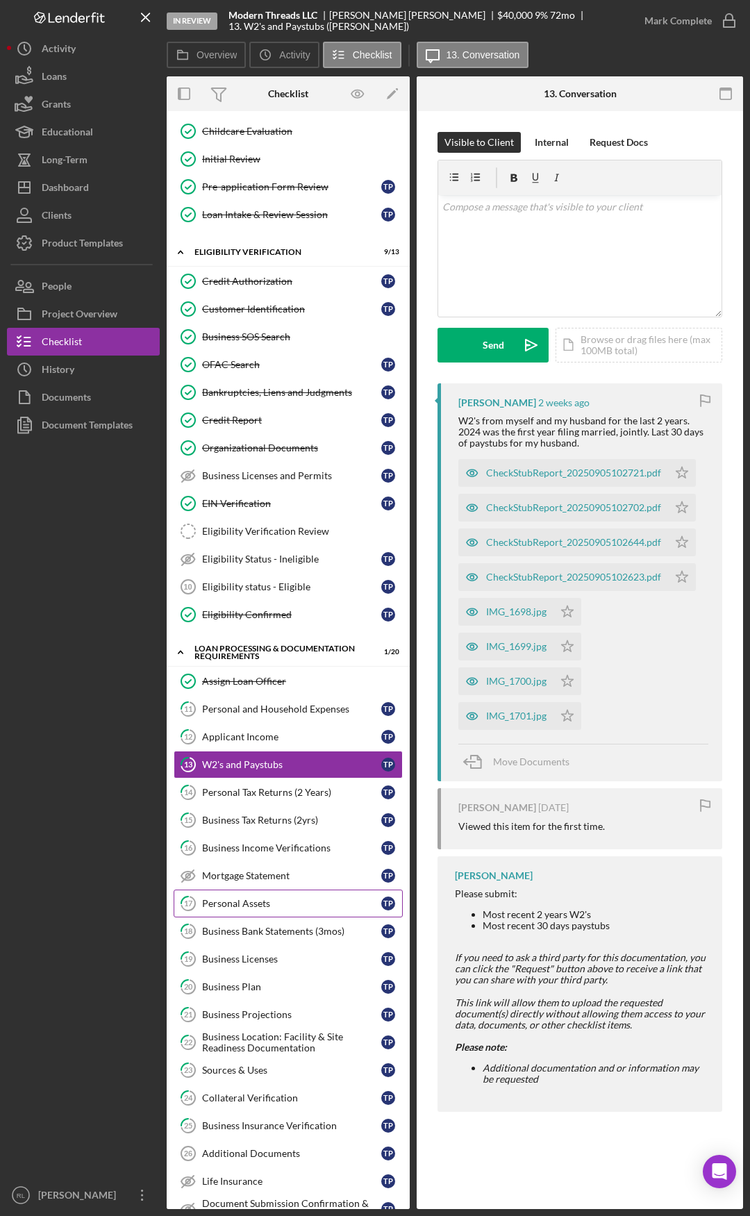
scroll to position [208, 0]
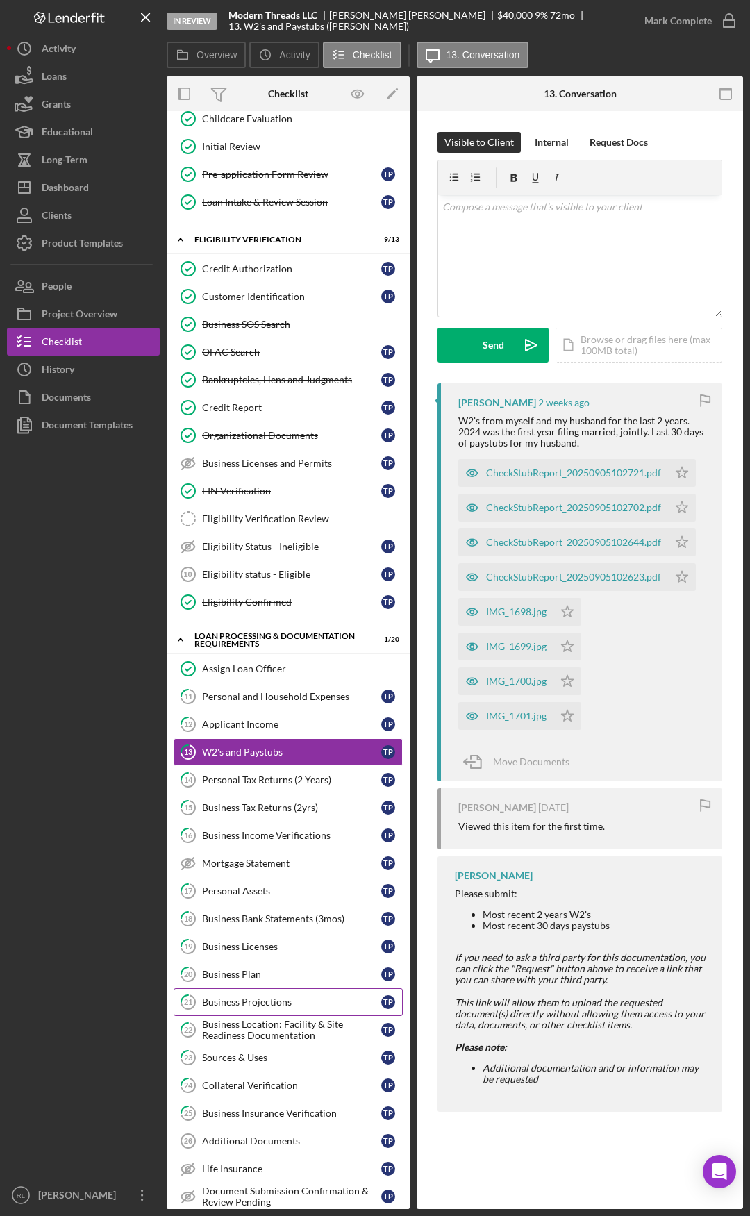
click at [256, 632] on div "Business Projections" at bounding box center [291, 1001] width 179 height 11
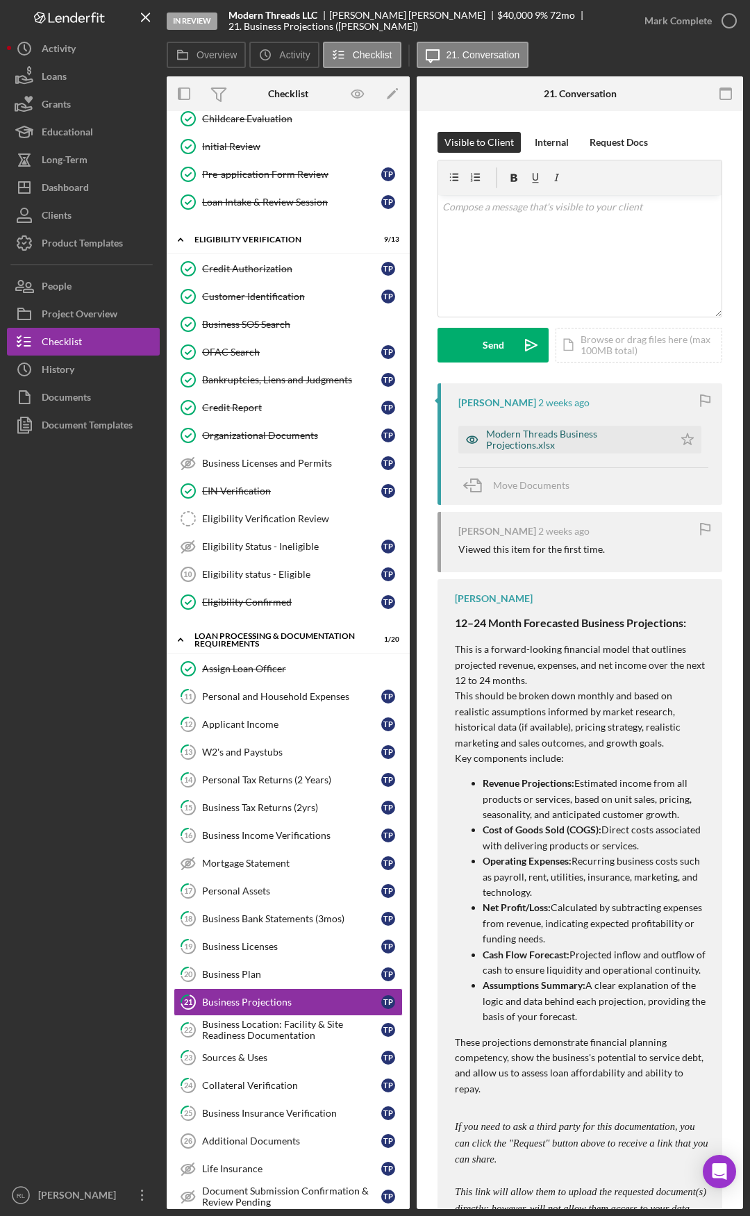
click at [564, 440] on div "Modern Threads Business Projections.xlsx" at bounding box center [576, 439] width 181 height 22
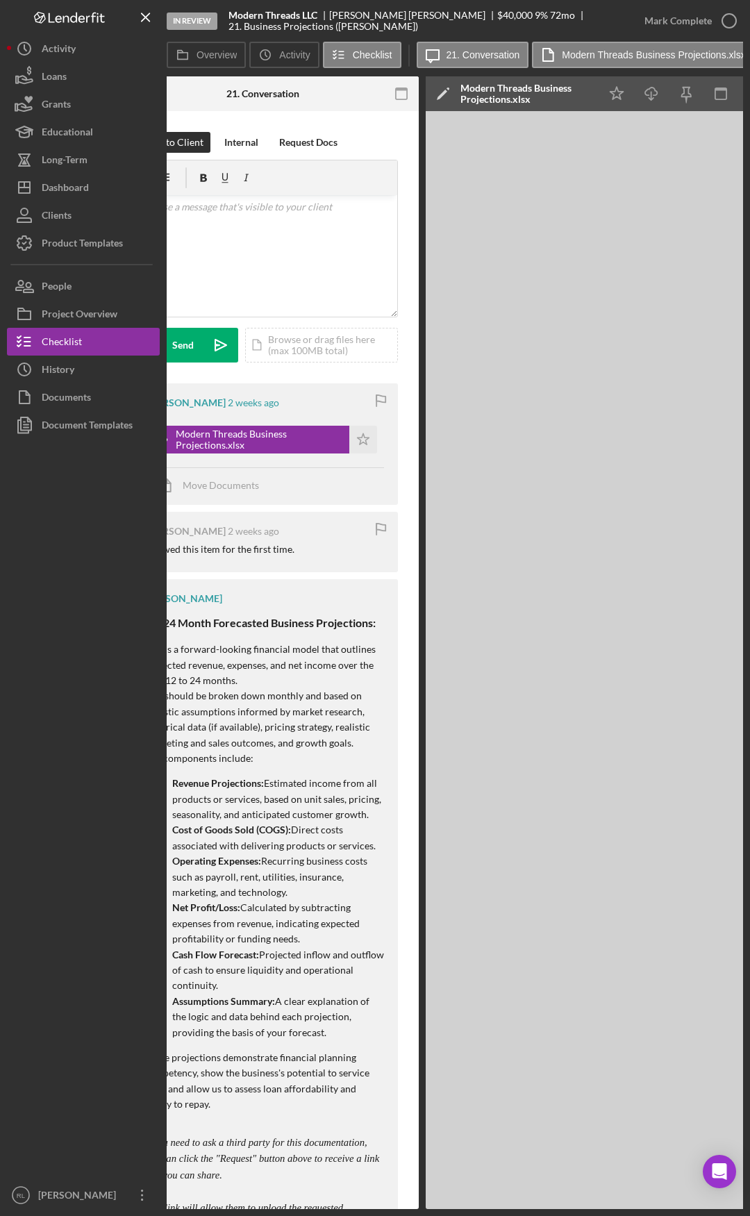
scroll to position [0, 410]
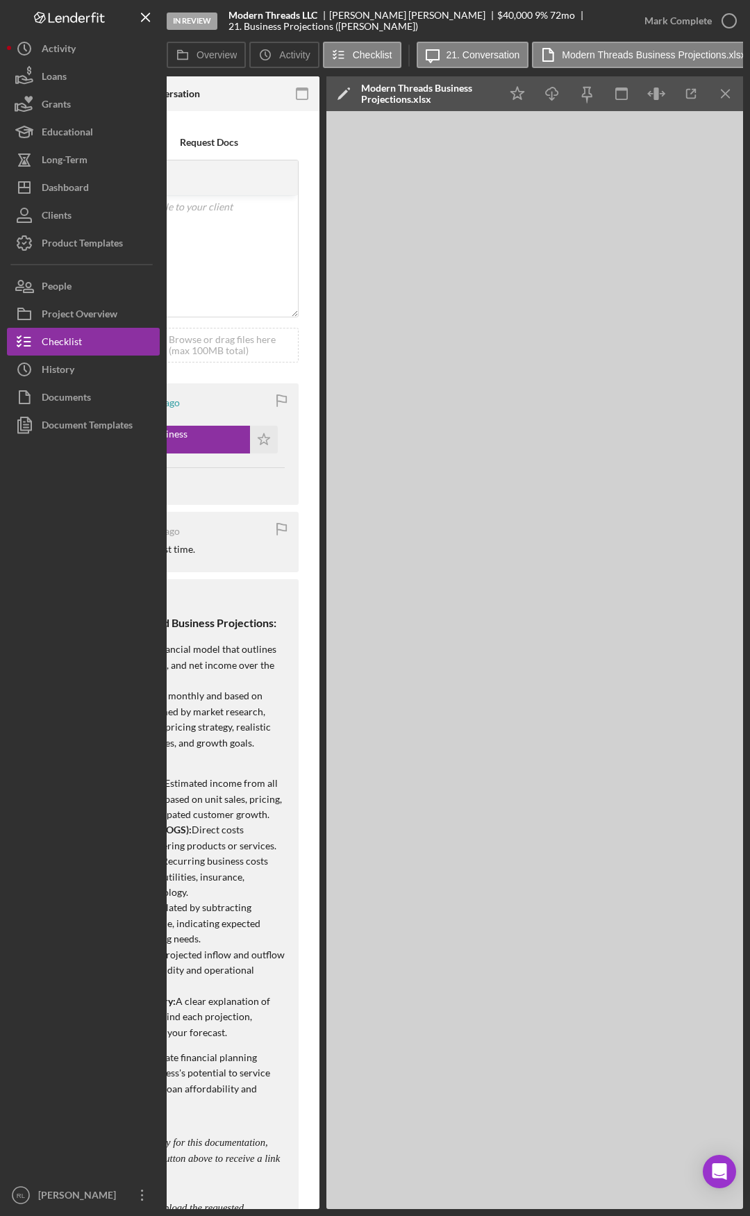
drag, startPoint x: 503, startPoint y: 785, endPoint x: 569, endPoint y: 777, distance: 67.2
drag, startPoint x: 224, startPoint y: 729, endPoint x: 271, endPoint y: 721, distance: 47.1
drag, startPoint x: 250, startPoint y: 761, endPoint x: 301, endPoint y: 751, distance: 52.3
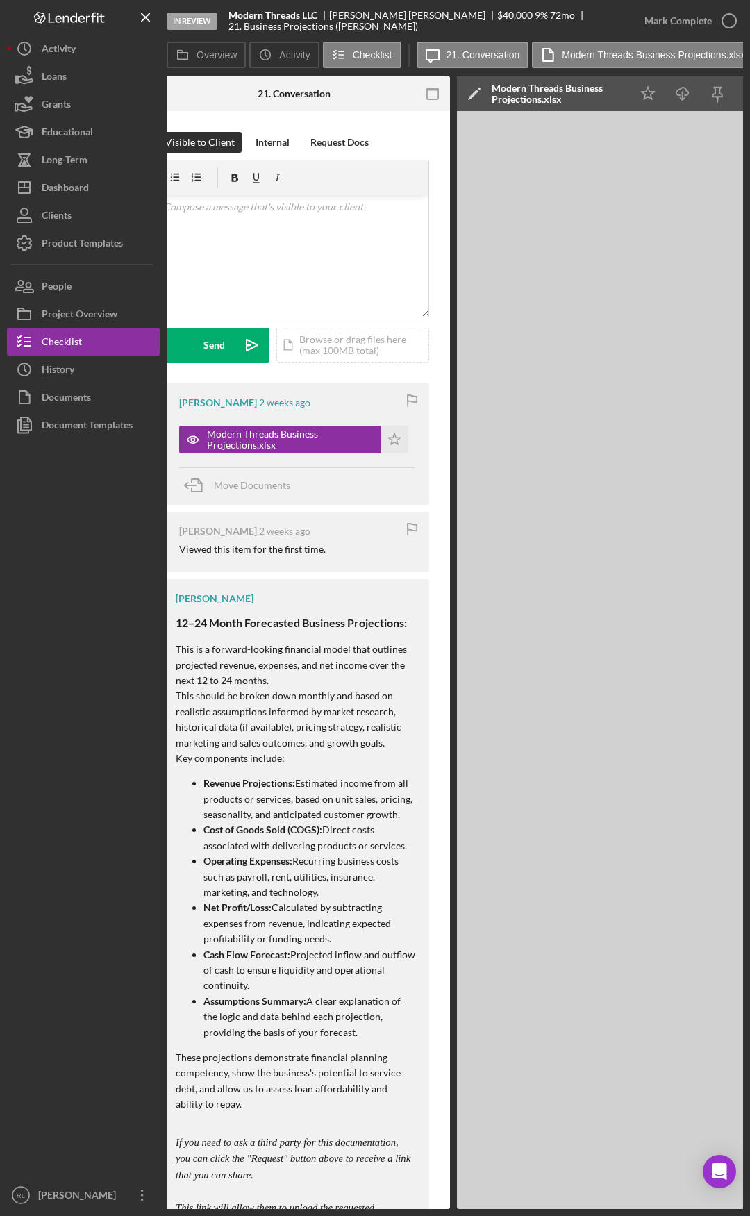
scroll to position [0, 0]
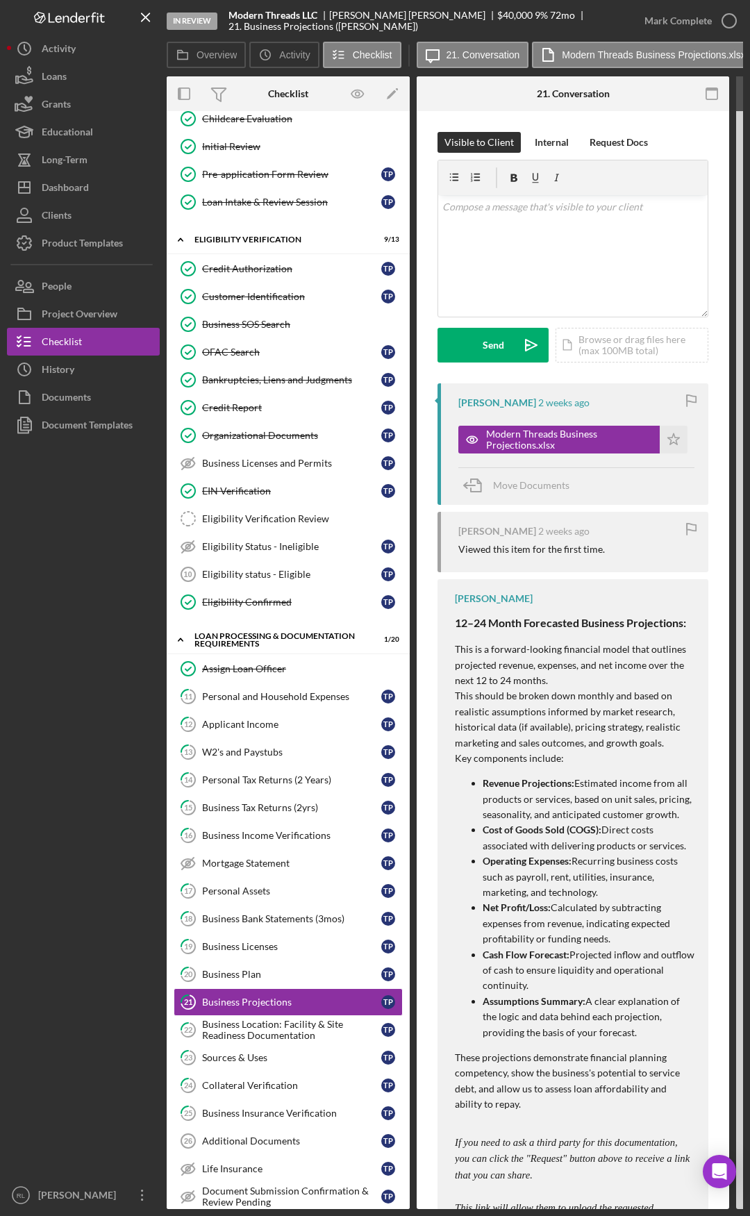
drag, startPoint x: 268, startPoint y: 1048, endPoint x: 85, endPoint y: 1035, distance: 183.7
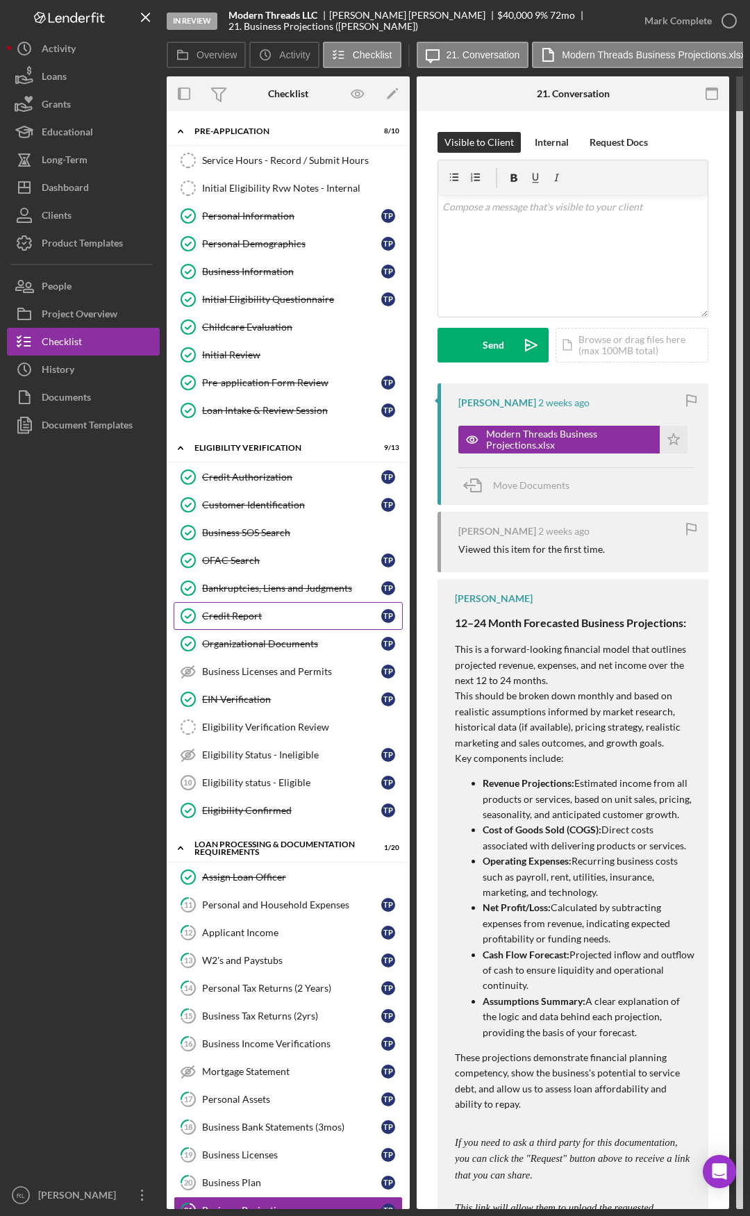
click at [262, 617] on div "Credit Report" at bounding box center [291, 615] width 179 height 11
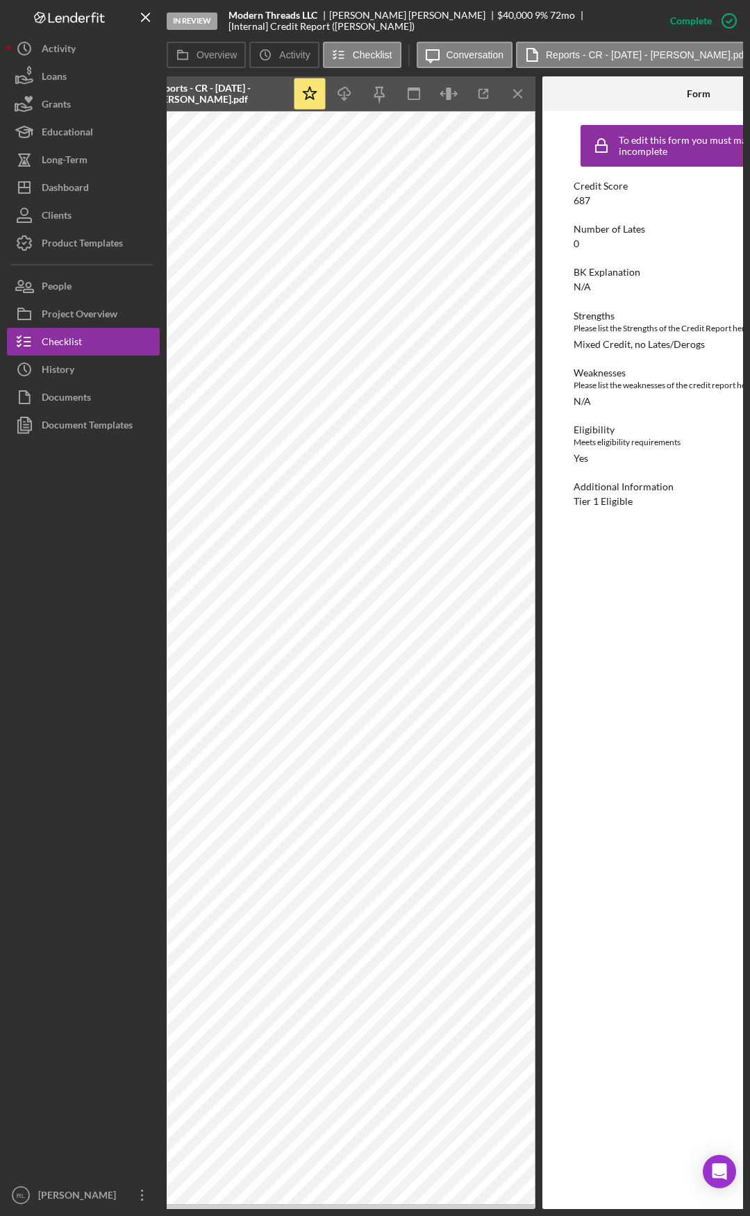
drag, startPoint x: 513, startPoint y: 731, endPoint x: 624, endPoint y: 717, distance: 111.3
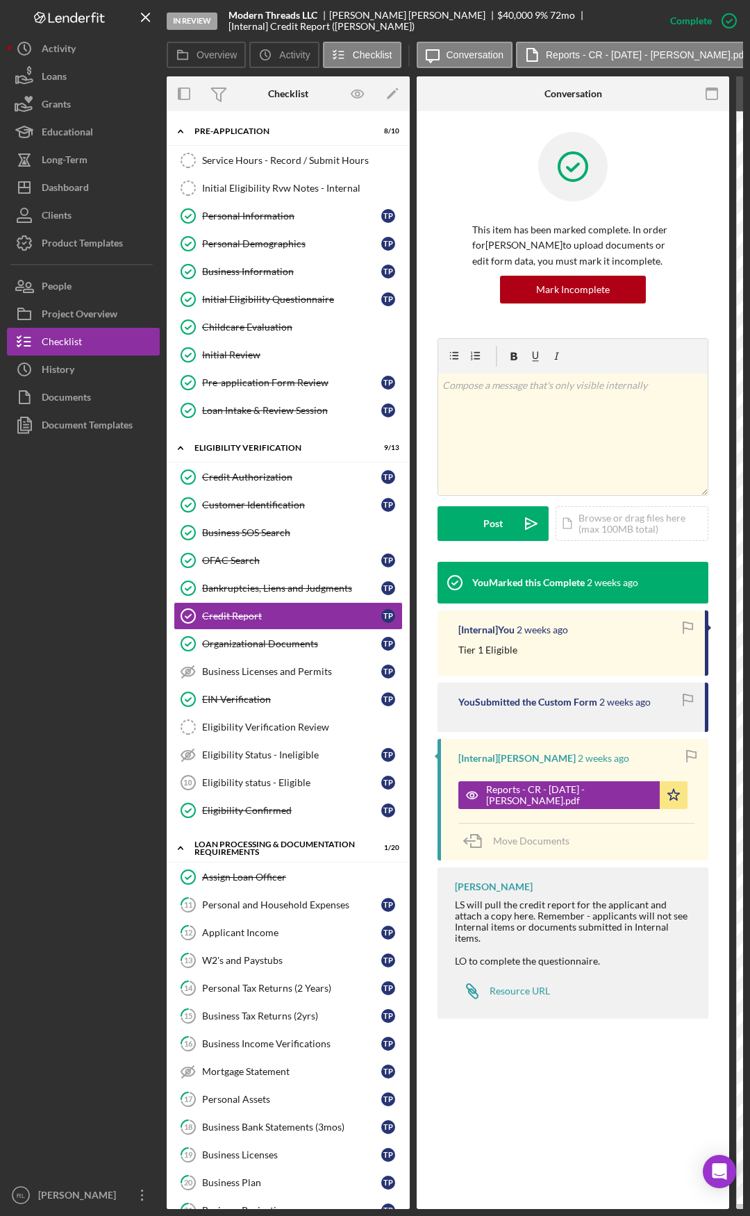
drag, startPoint x: 251, startPoint y: 664, endPoint x: 94, endPoint y: 643, distance: 157.7
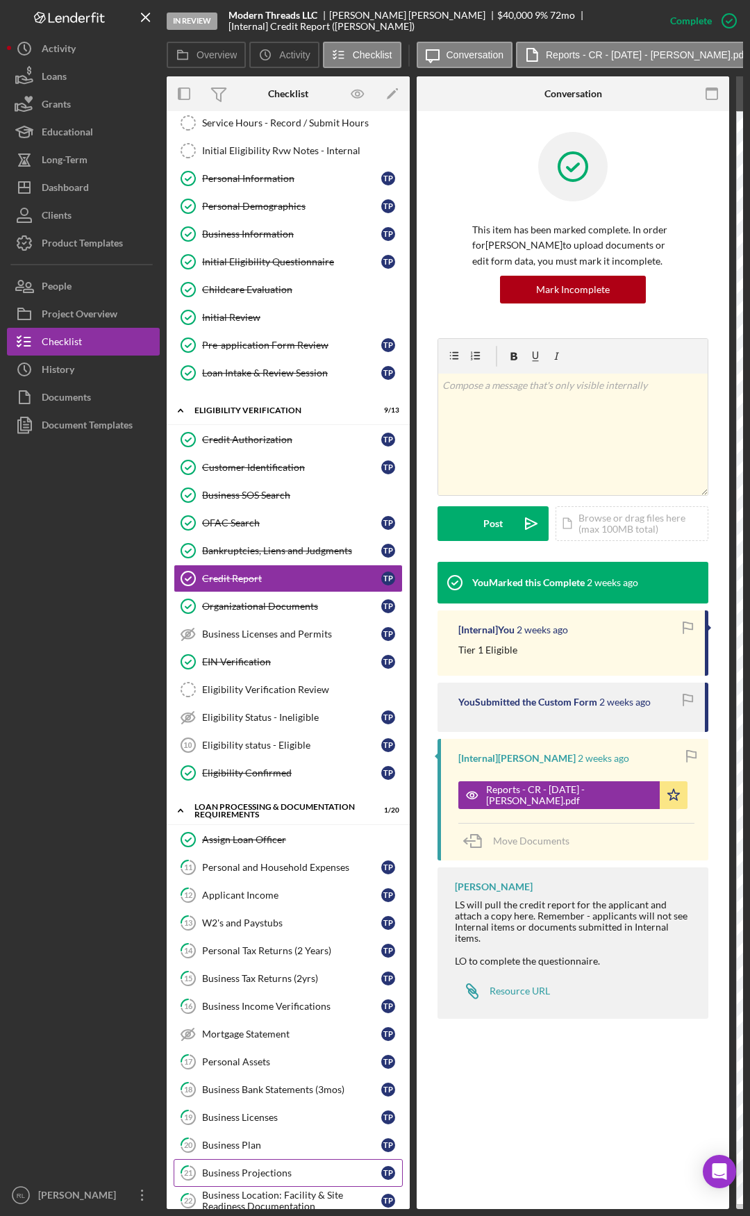
scroll to position [69, 0]
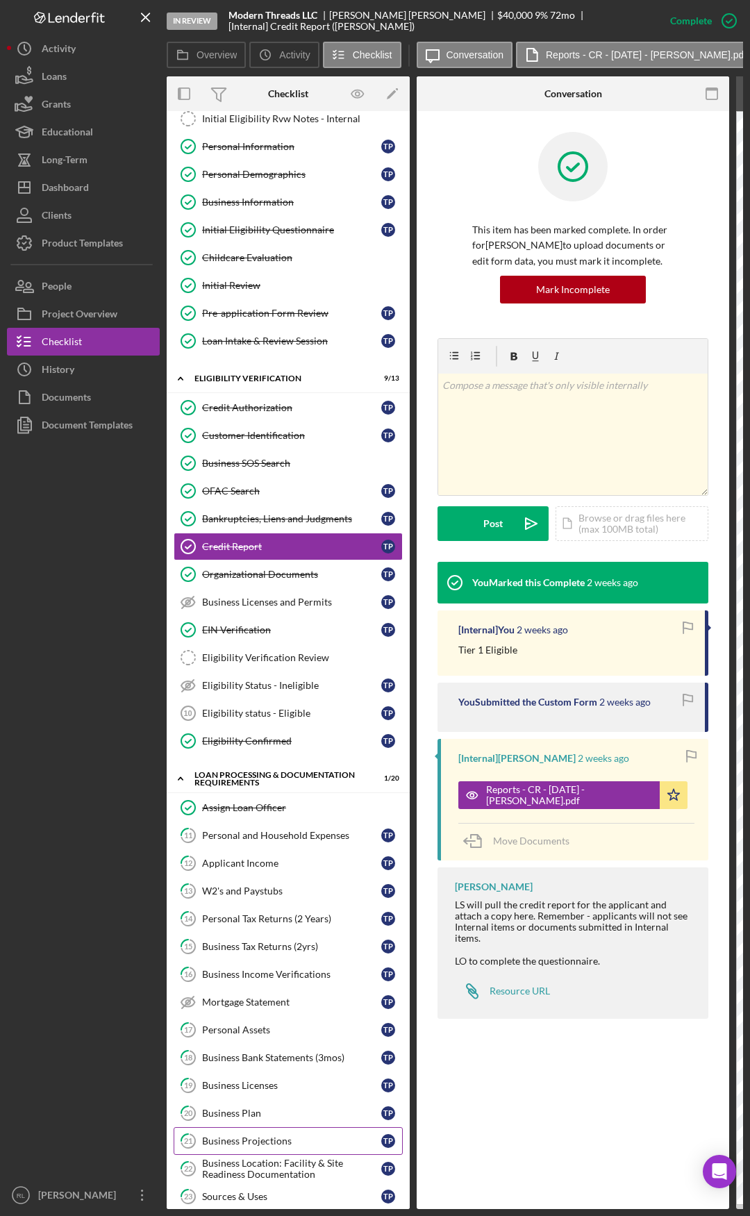
click at [287, 632] on div "Business Projections" at bounding box center [291, 1140] width 179 height 11
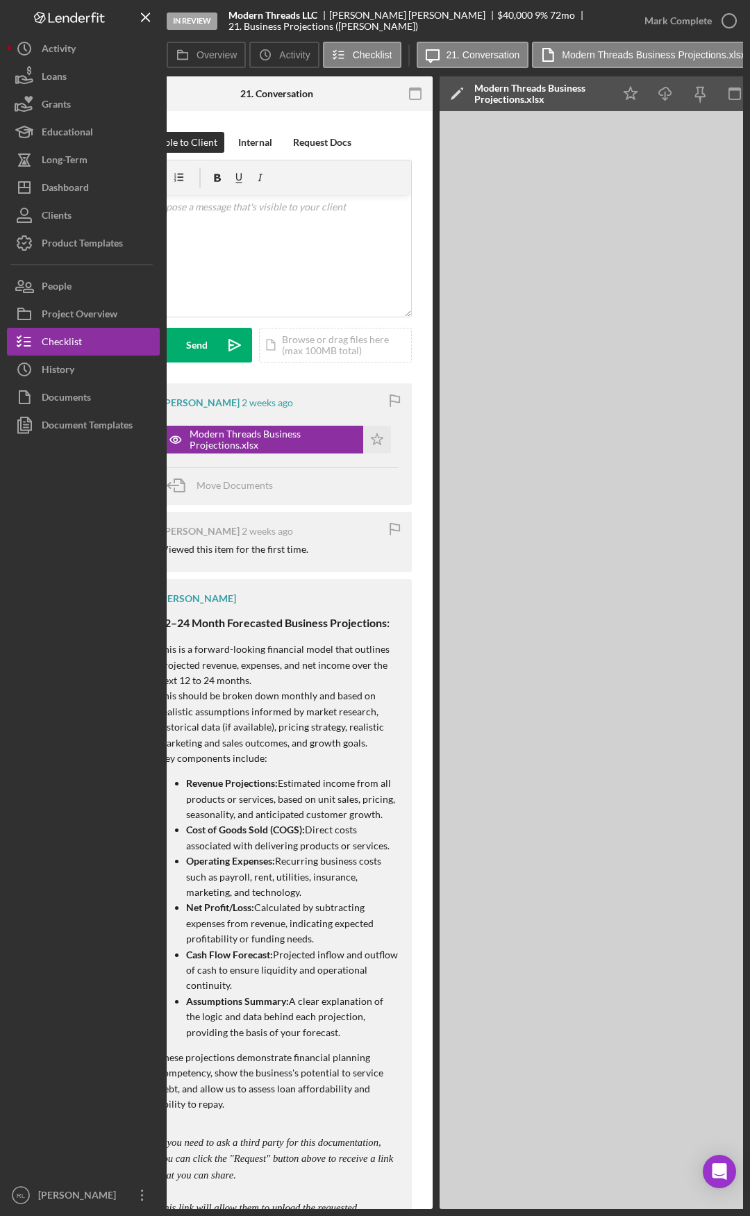
scroll to position [0, 410]
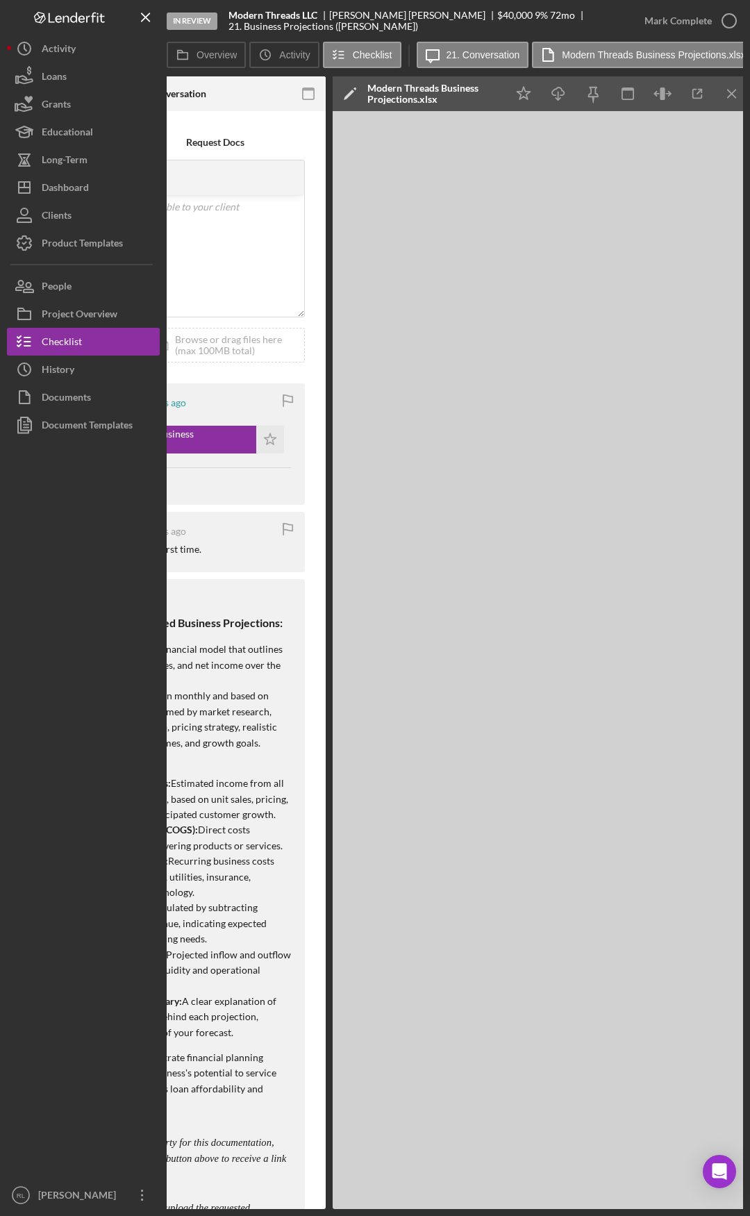
drag, startPoint x: 518, startPoint y: 560, endPoint x: 593, endPoint y: 552, distance: 75.4
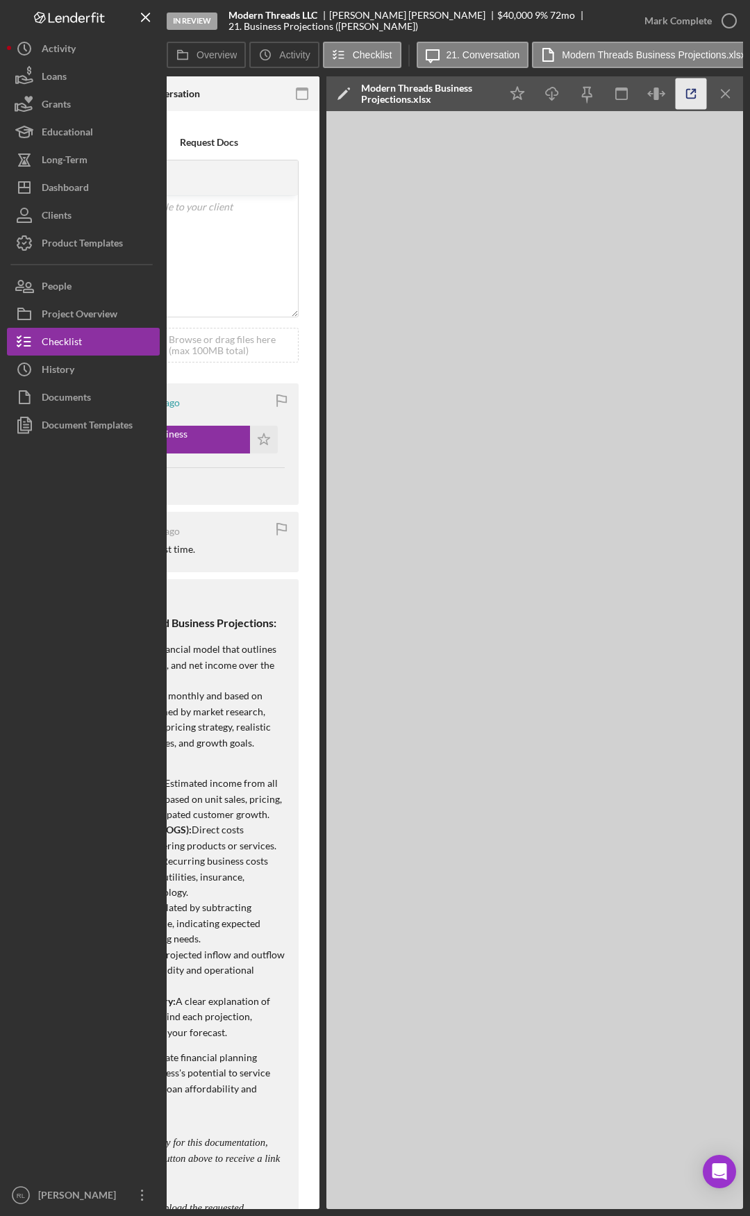
click at [685, 90] on icon "button" at bounding box center [691, 93] width 31 height 31
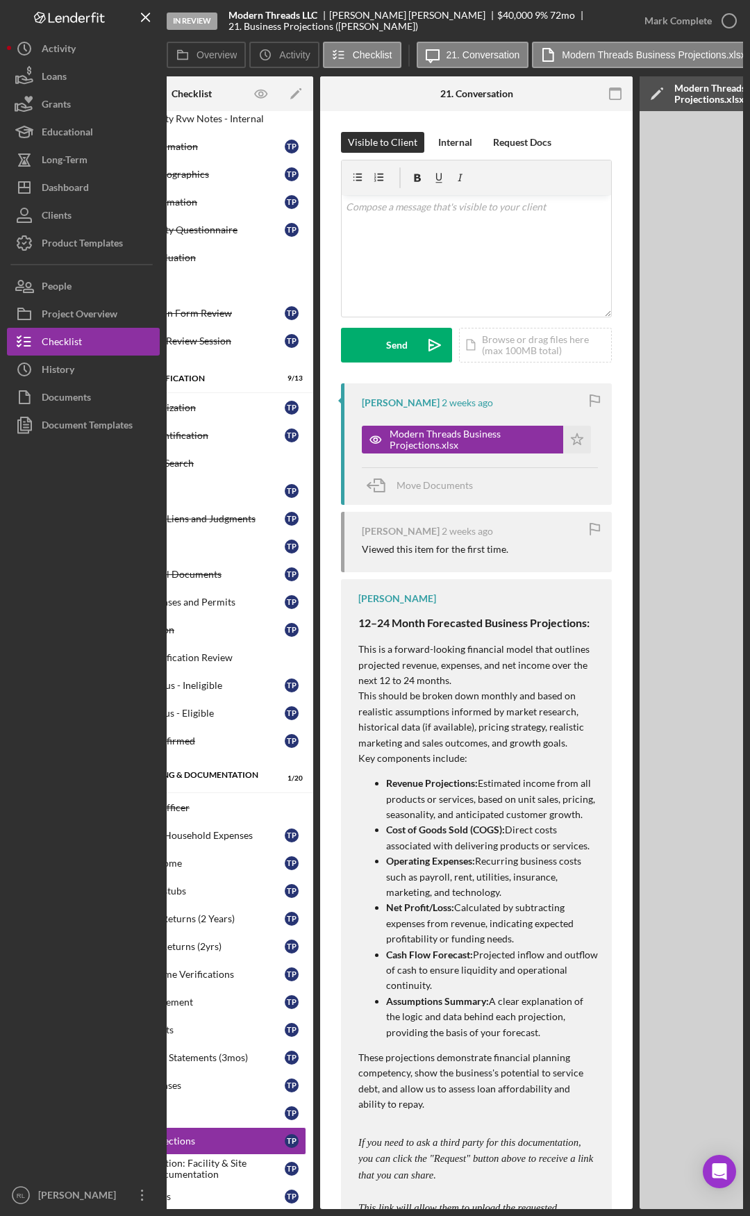
scroll to position [0, 0]
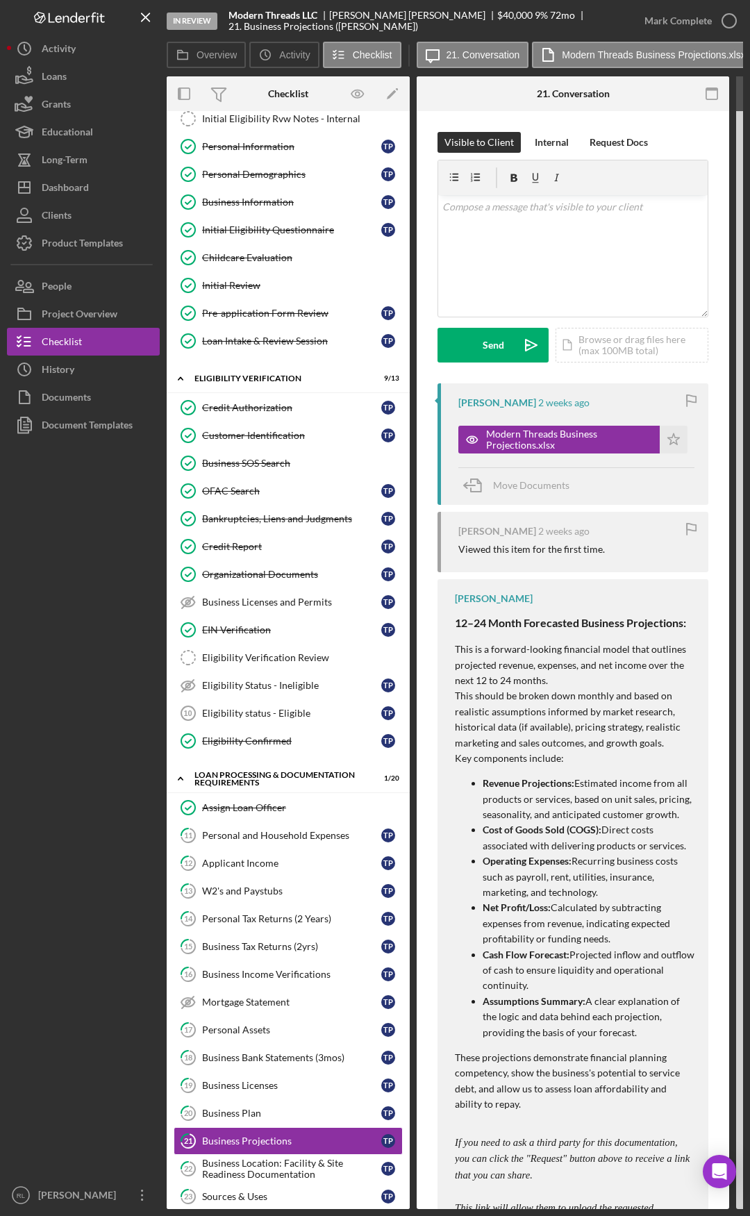
drag, startPoint x: 247, startPoint y: 760, endPoint x: 108, endPoint y: 754, distance: 139.7
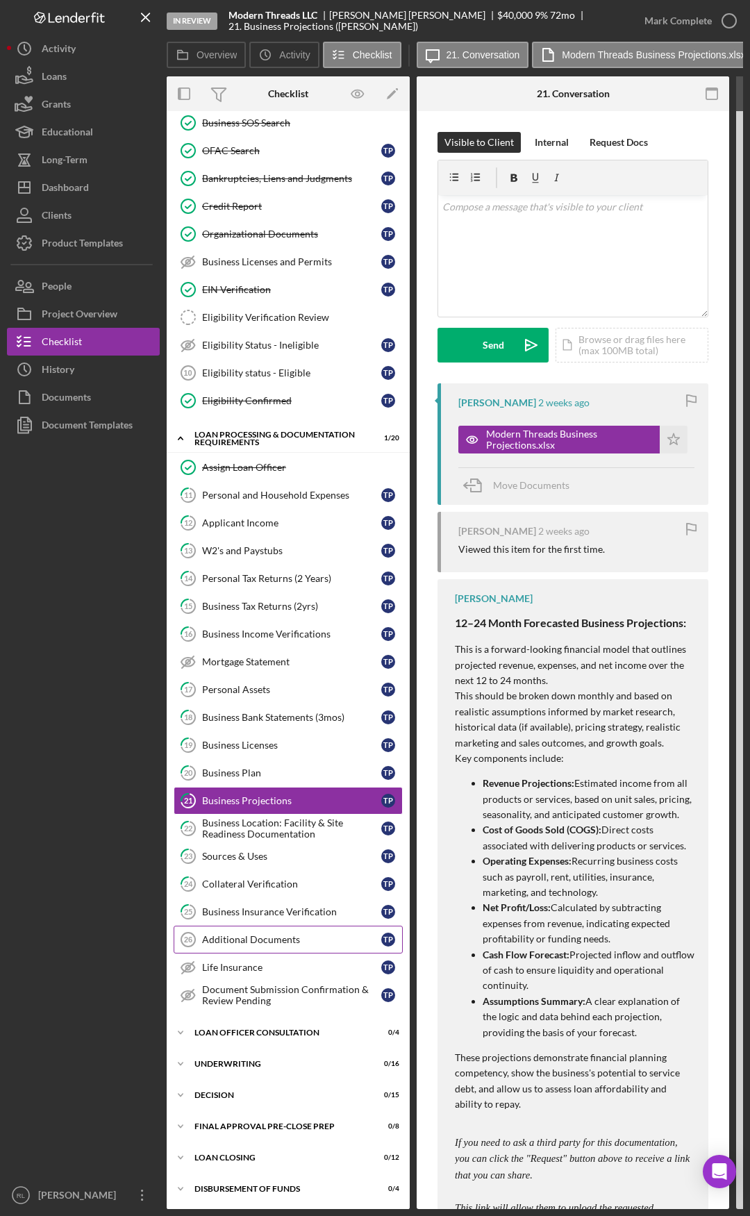
scroll to position [486, 0]
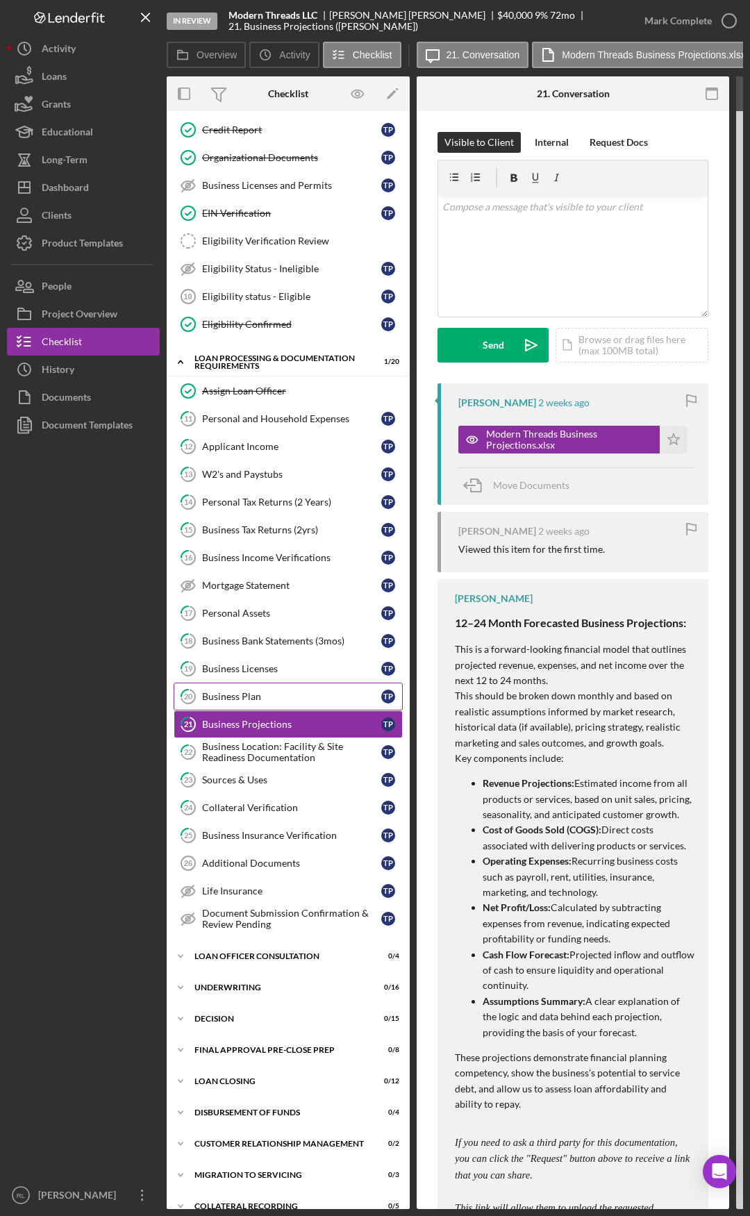
click at [264, 632] on div "Business Plan" at bounding box center [291, 696] width 179 height 11
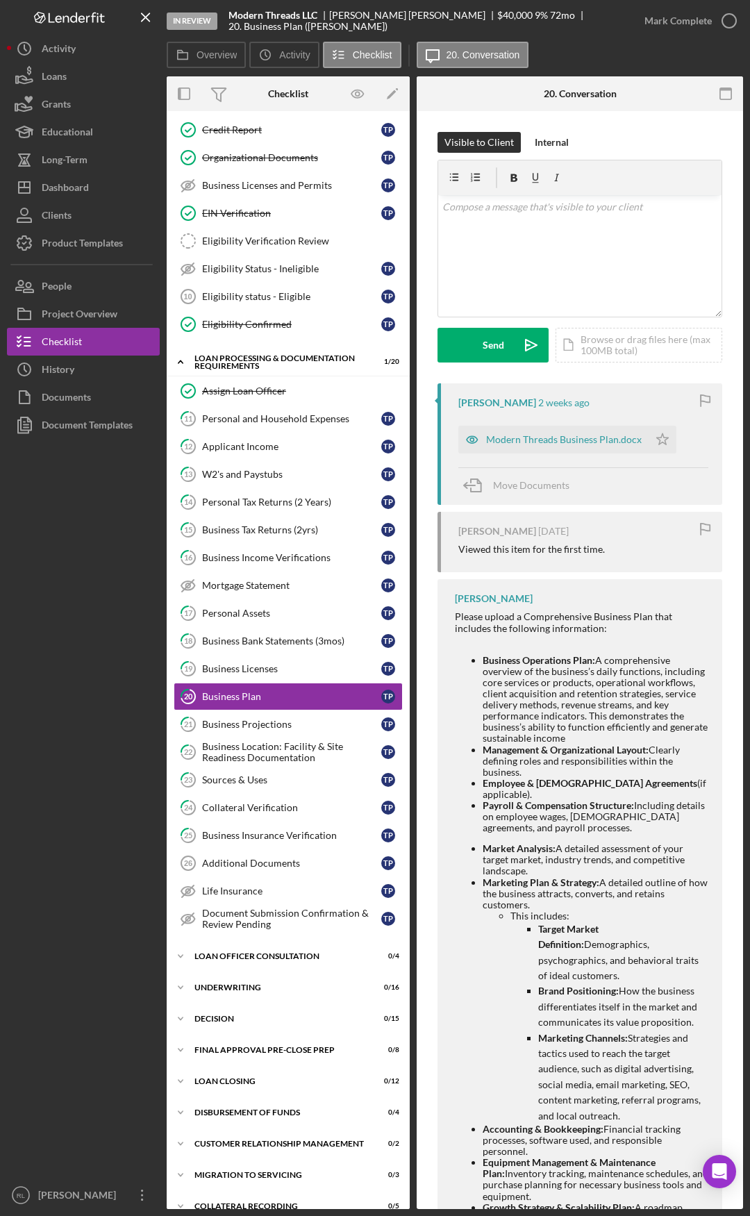
drag, startPoint x: 501, startPoint y: 656, endPoint x: 606, endPoint y: 646, distance: 105.3
click at [530, 433] on div "Modern Threads Business Plan.docx" at bounding box center [553, 440] width 190 height 28
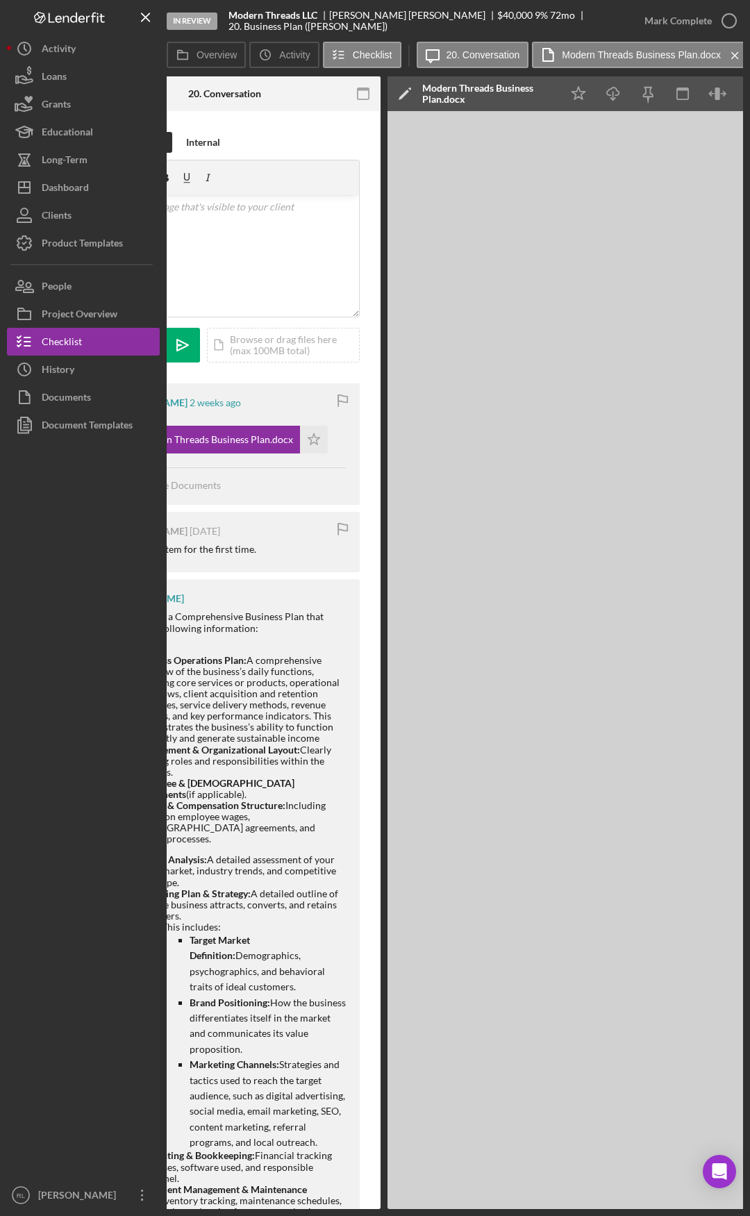
scroll to position [0, 410]
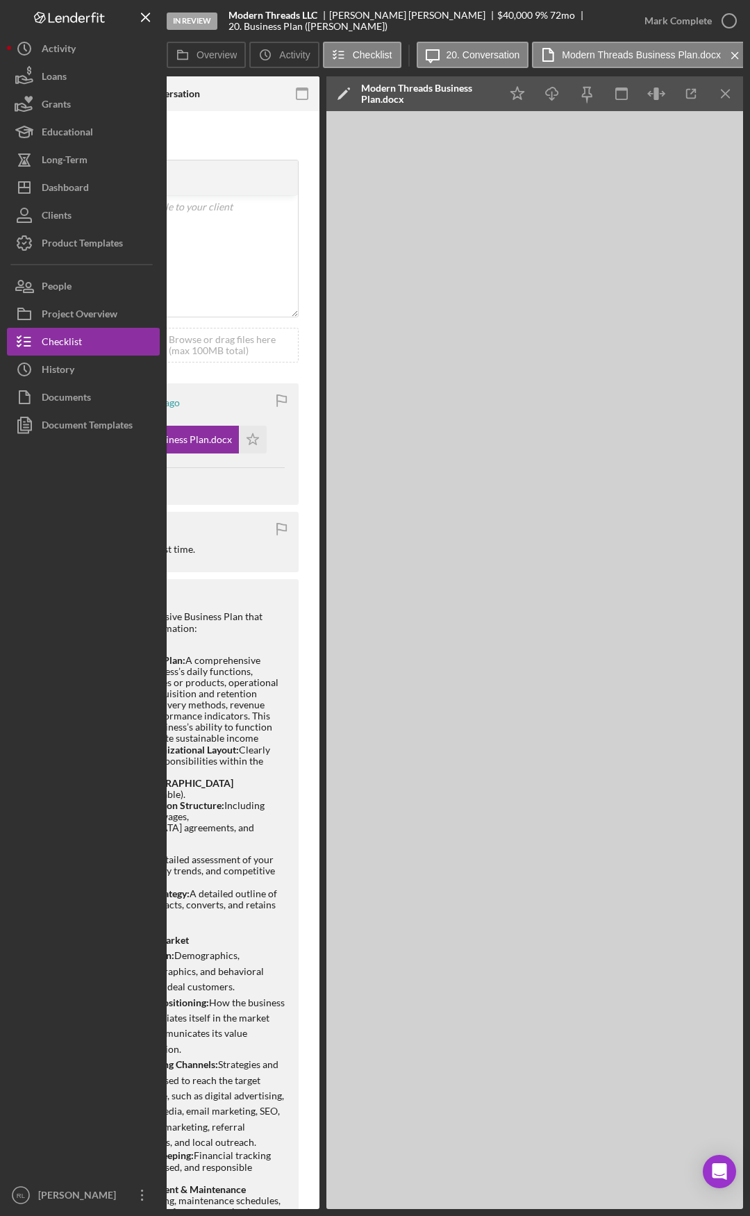
drag, startPoint x: 494, startPoint y: 674, endPoint x: 582, endPoint y: 673, distance: 87.5
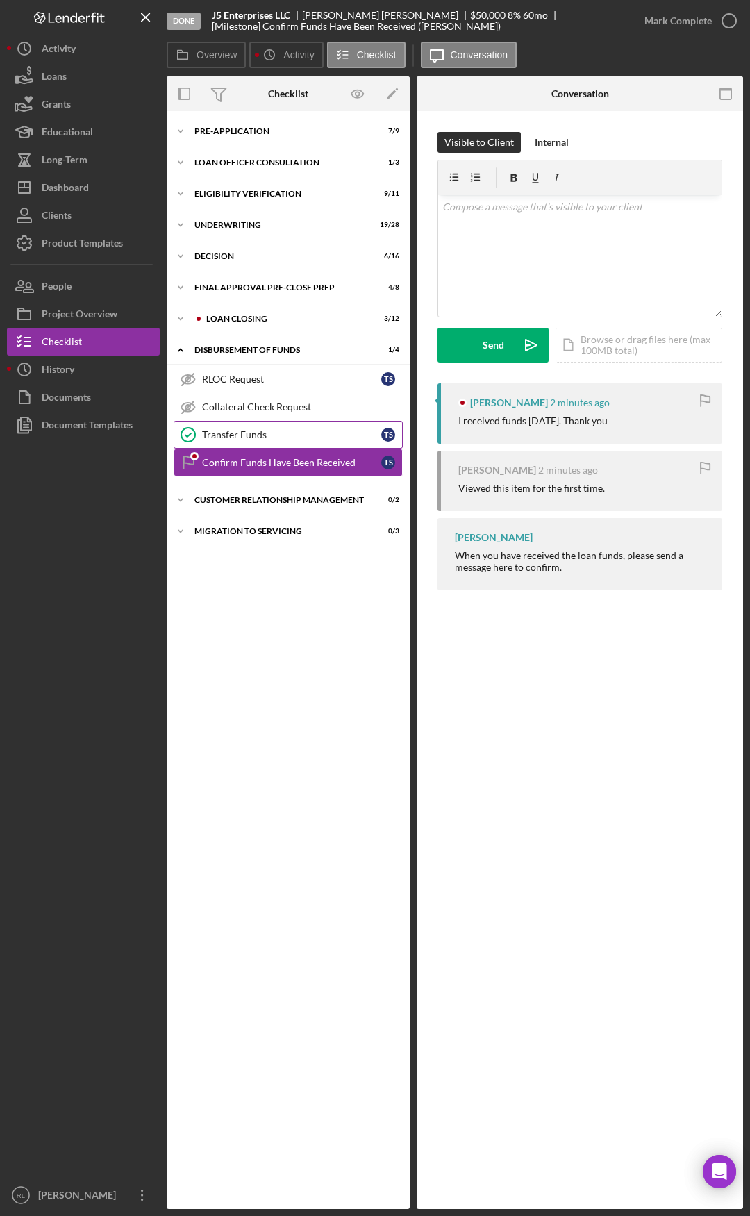
click at [254, 438] on div "Transfer Funds" at bounding box center [291, 434] width 179 height 11
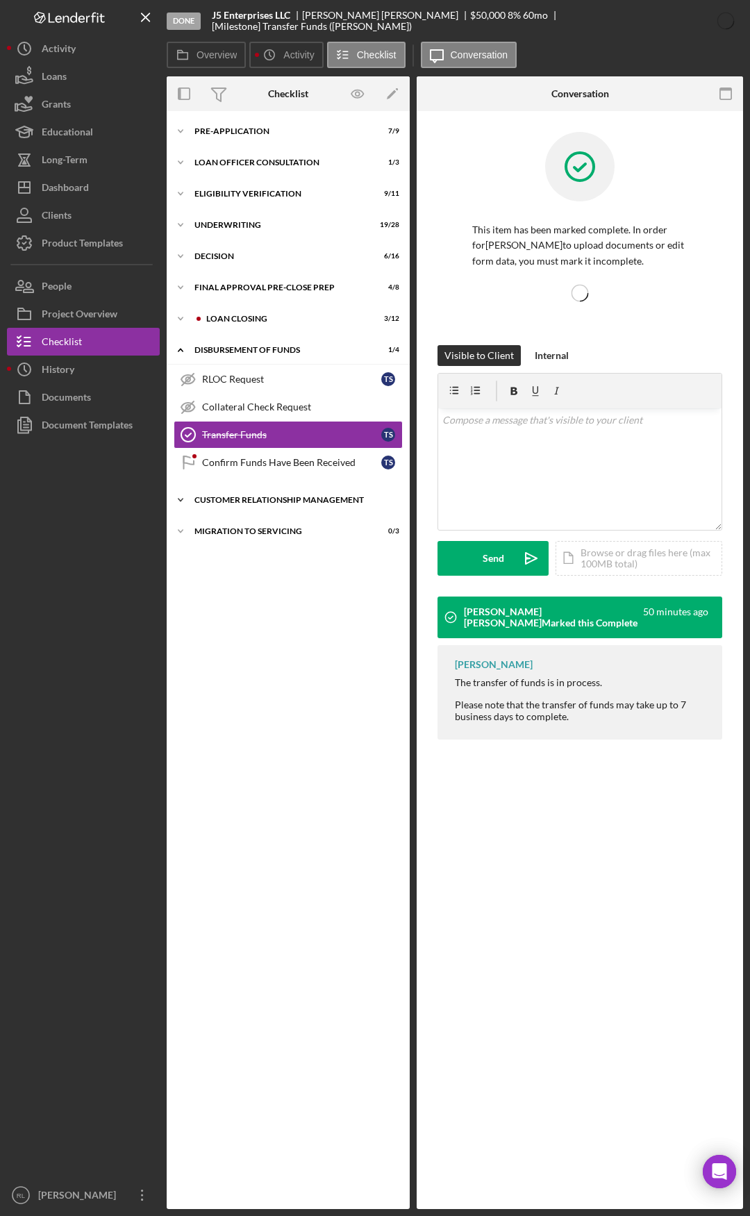
click at [264, 490] on div "Icon/Expander Customer Relationship Management 0 / 2" at bounding box center [288, 500] width 243 height 28
click at [246, 588] on div "Icon/Expander Migration to Servicing 0 / 3" at bounding box center [288, 594] width 243 height 28
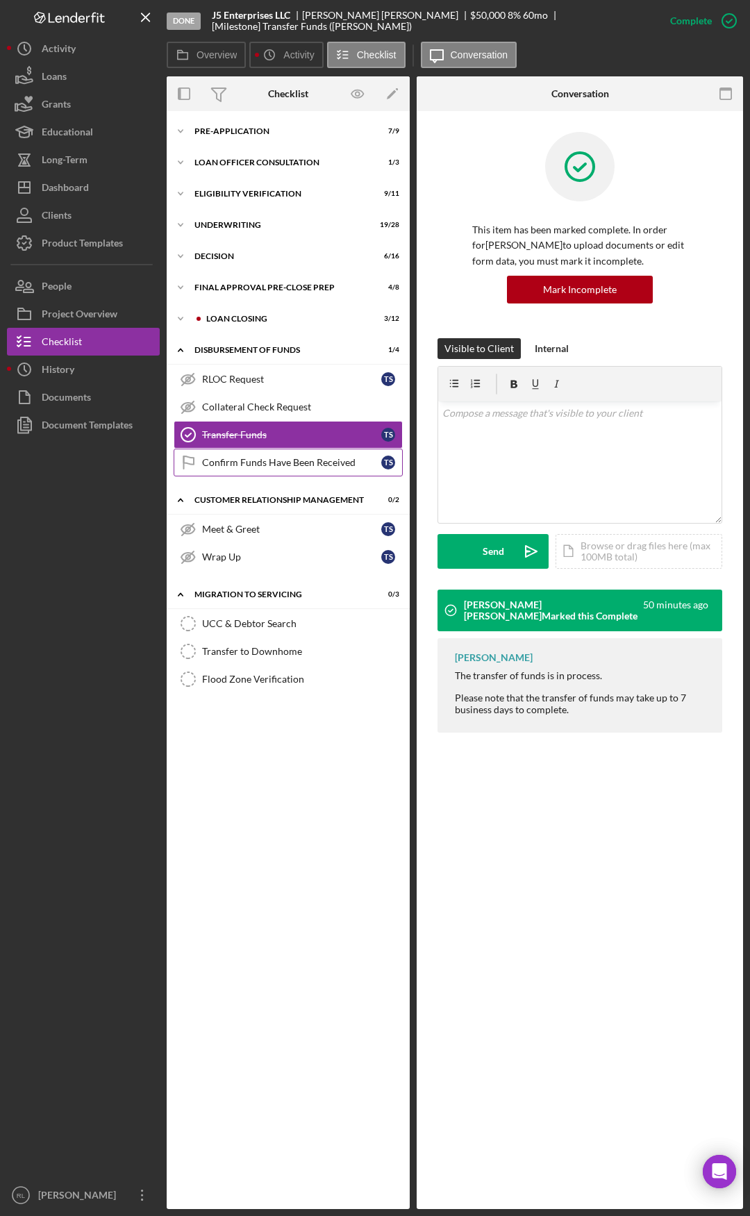
click at [253, 464] on div "Confirm Funds Have Been Received" at bounding box center [291, 462] width 179 height 11
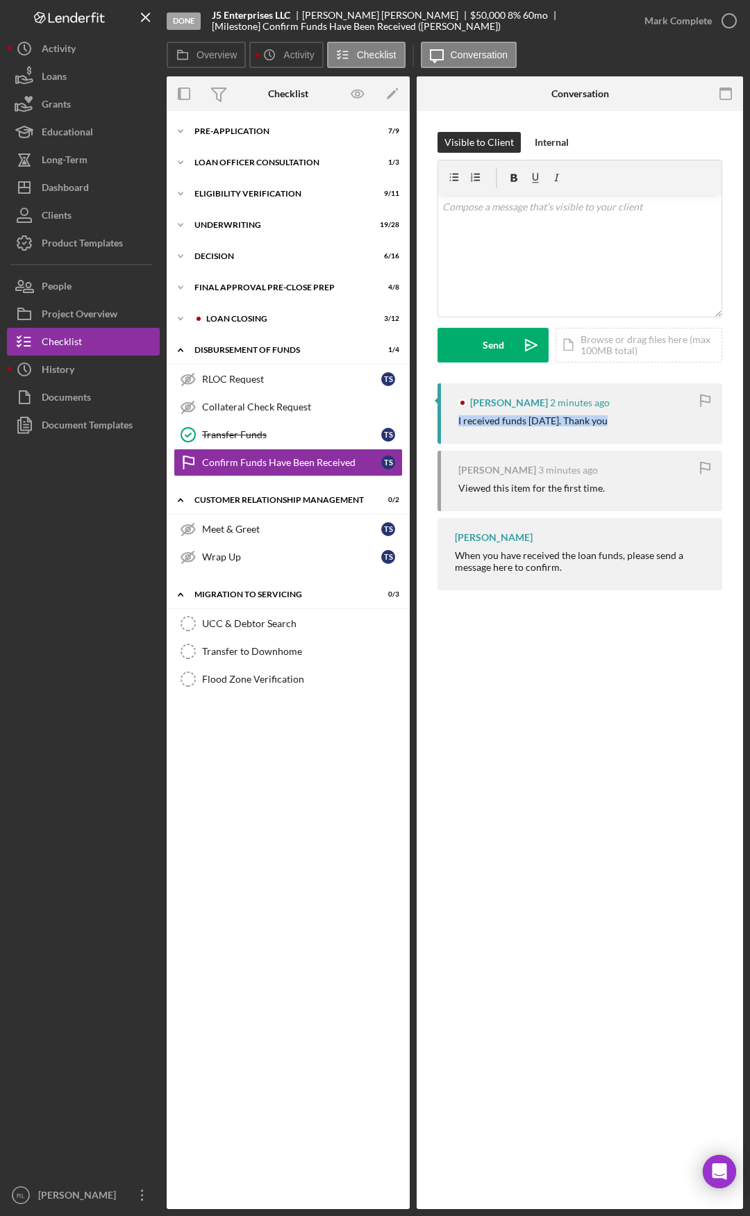
drag, startPoint x: 452, startPoint y: 421, endPoint x: 615, endPoint y: 429, distance: 163.4
click at [615, 429] on div "Tanesha Shipp 2 minutes ago I received funds today. Thank you" at bounding box center [579, 413] width 285 height 60
drag, startPoint x: 614, startPoint y: 426, endPoint x: 445, endPoint y: 427, distance: 168.7
click at [445, 427] on div "Tanesha Shipp 2 minutes ago I received funds today. Thank you" at bounding box center [579, 413] width 285 height 60
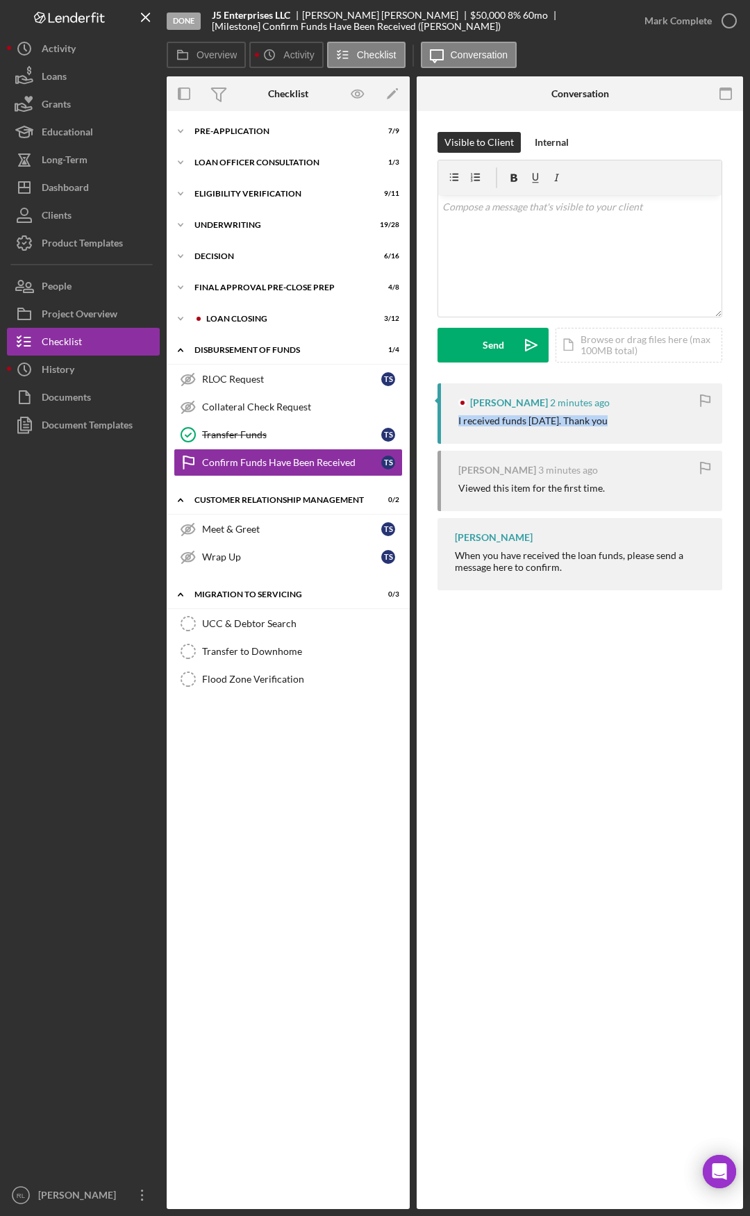
click at [445, 427] on div "Tanesha Shipp 2 minutes ago I received funds today. Thank you" at bounding box center [579, 413] width 285 height 60
drag, startPoint x: 448, startPoint y: 424, endPoint x: 630, endPoint y: 429, distance: 182.7
click at [630, 429] on div "Tanesha Shipp 2 minutes ago I received funds today. Thank you" at bounding box center [579, 413] width 285 height 60
drag, startPoint x: 656, startPoint y: 427, endPoint x: 449, endPoint y: 420, distance: 207.0
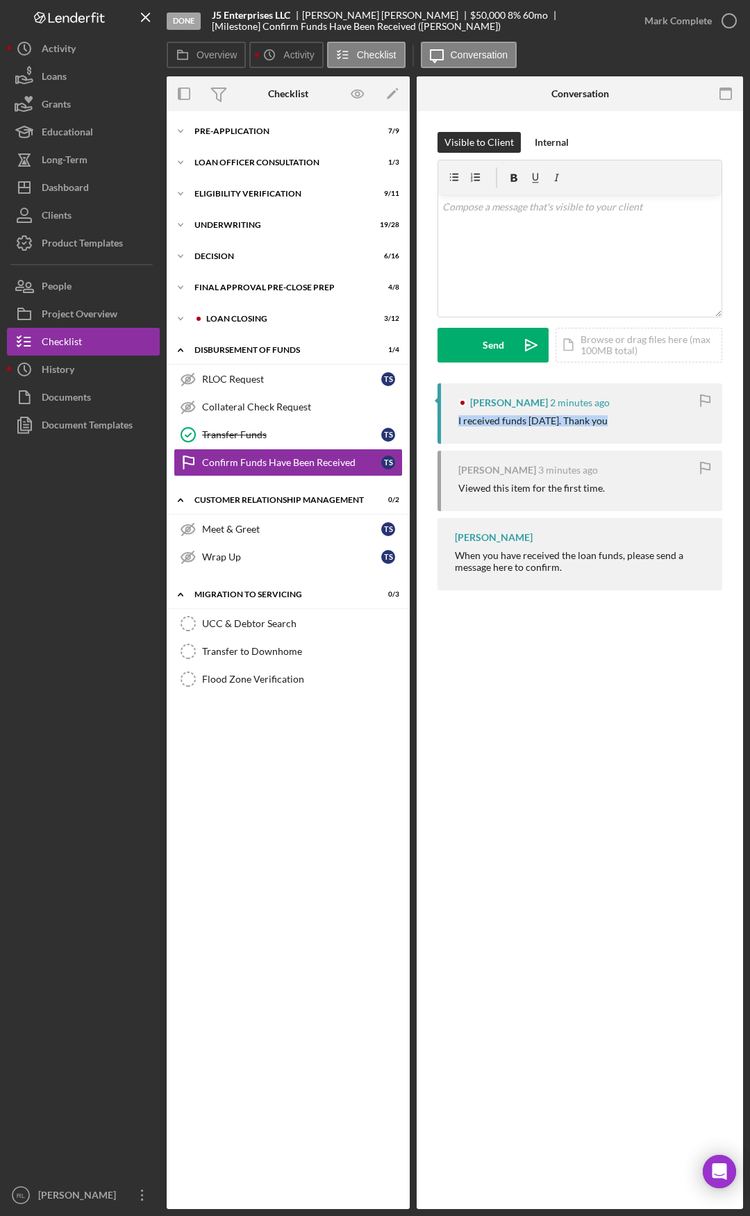
click at [449, 420] on div "Tanesha Shipp 2 minutes ago I received funds today. Thank you" at bounding box center [579, 413] width 285 height 60
drag, startPoint x: 453, startPoint y: 420, endPoint x: 636, endPoint y: 429, distance: 183.5
click at [636, 429] on div "Tanesha Shipp 2 minutes ago I received funds today. Thank you" at bounding box center [579, 413] width 285 height 60
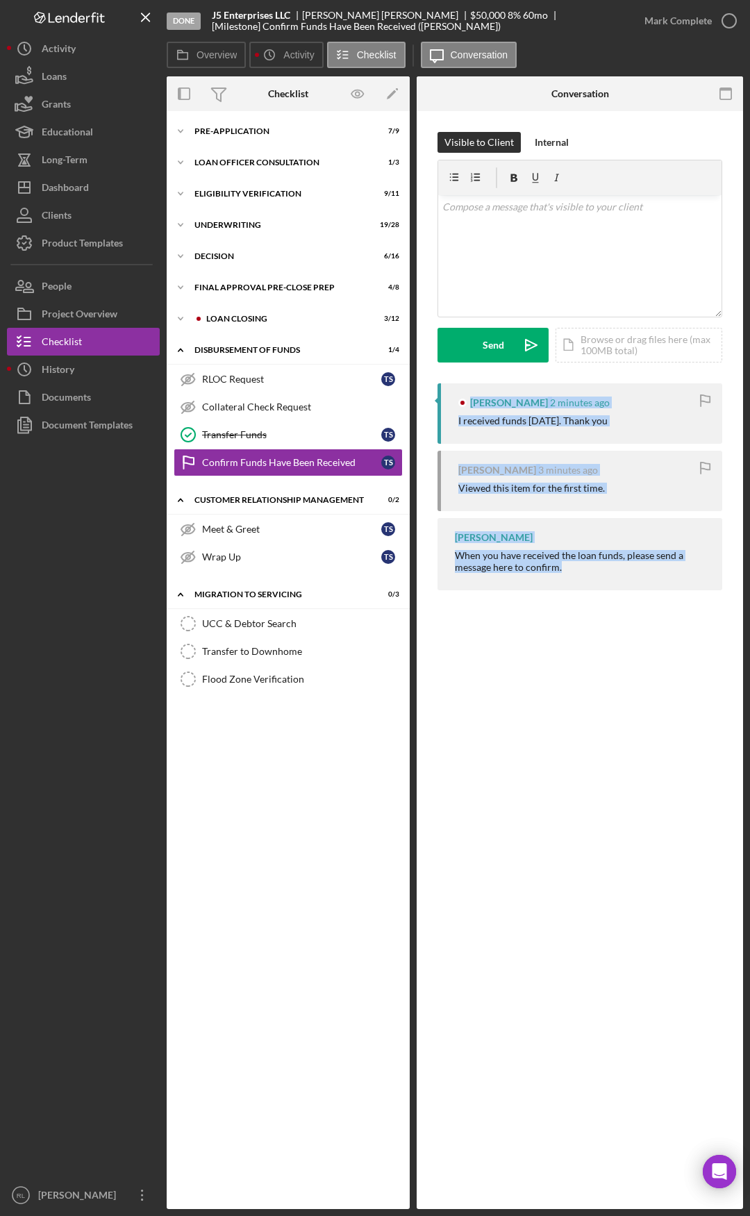
drag, startPoint x: 585, startPoint y: 571, endPoint x: 448, endPoint y: 402, distance: 218.2
click at [448, 402] on div "Tanesha Shipp 2 minutes ago I received funds today. Thank you Tanesha Shipp 3 m…" at bounding box center [579, 490] width 285 height 214
click at [612, 587] on div "Ryan Llewellyn When you have received the loan funds, please send a message her…" at bounding box center [579, 554] width 285 height 72
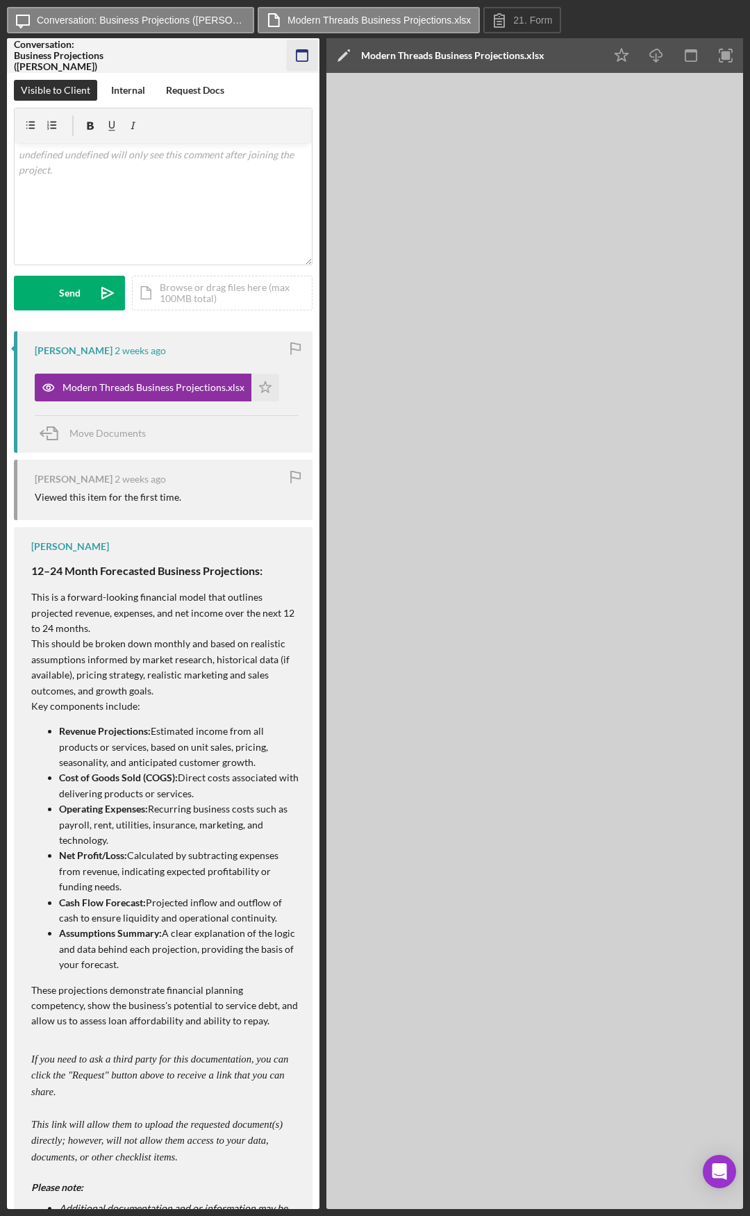
click at [301, 62] on icon "button" at bounding box center [302, 55] width 31 height 31
